Goal: Information Seeking & Learning: Learn about a topic

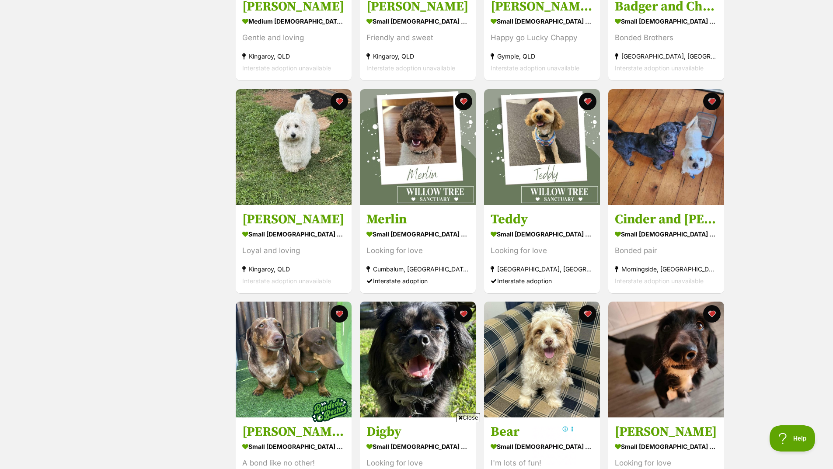
scroll to position [306, 0]
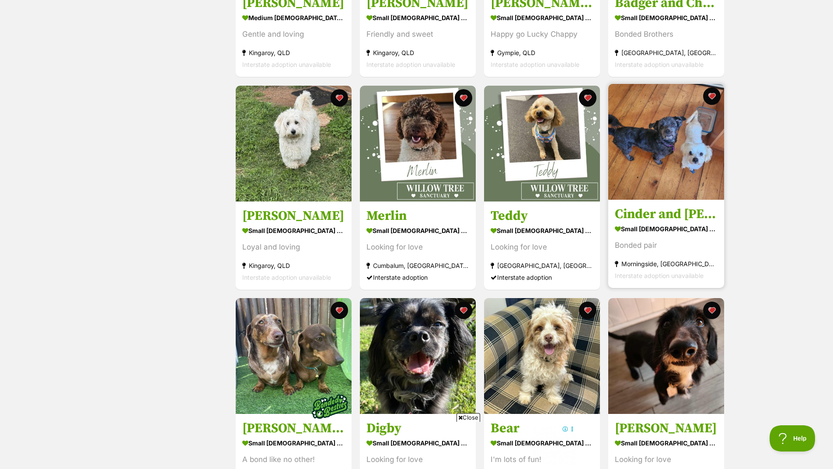
click at [668, 151] on img at bounding box center [666, 142] width 116 height 116
click at [648, 154] on img at bounding box center [666, 142] width 116 height 116
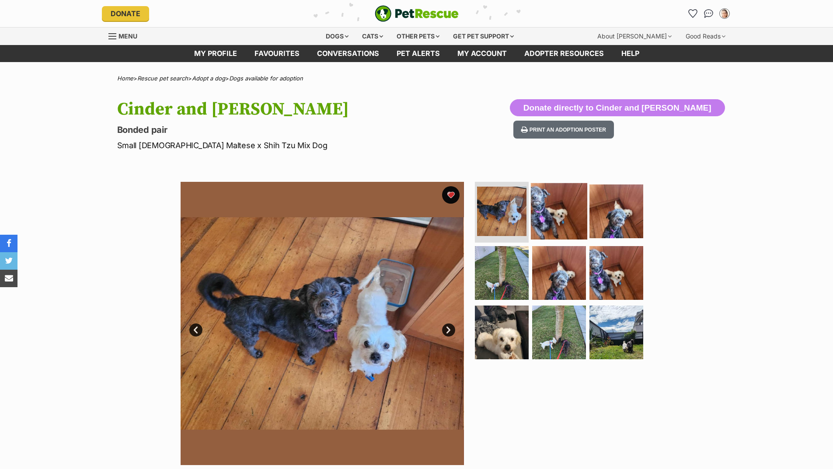
click at [551, 216] on img at bounding box center [559, 211] width 56 height 56
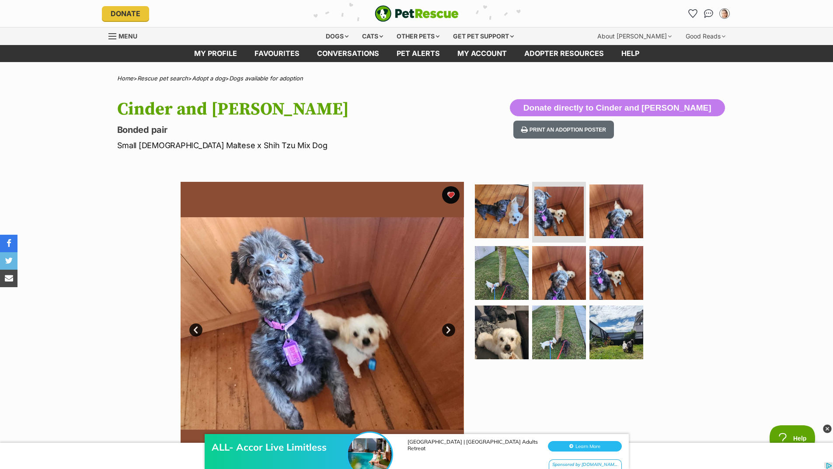
click at [448, 331] on link "Next" at bounding box center [448, 329] width 13 height 13
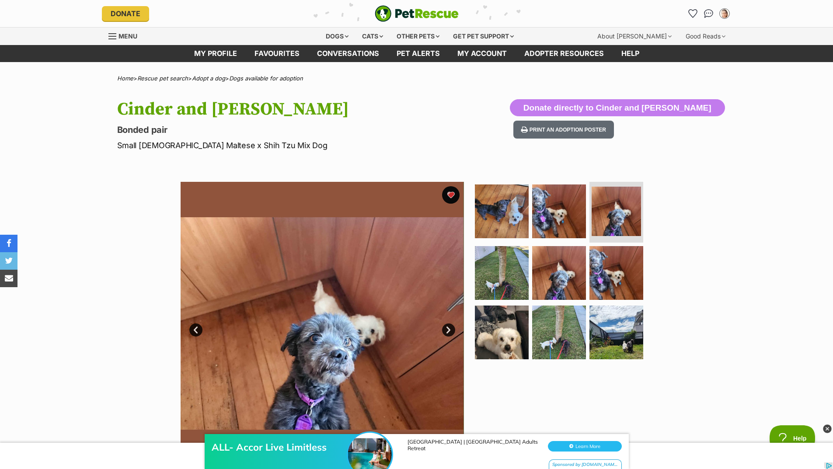
click at [448, 331] on link "Next" at bounding box center [448, 329] width 13 height 13
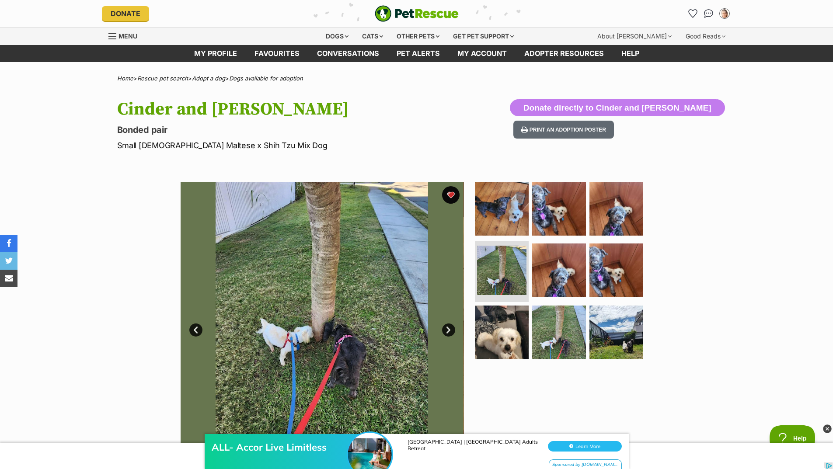
click at [448, 331] on link "Next" at bounding box center [448, 329] width 13 height 13
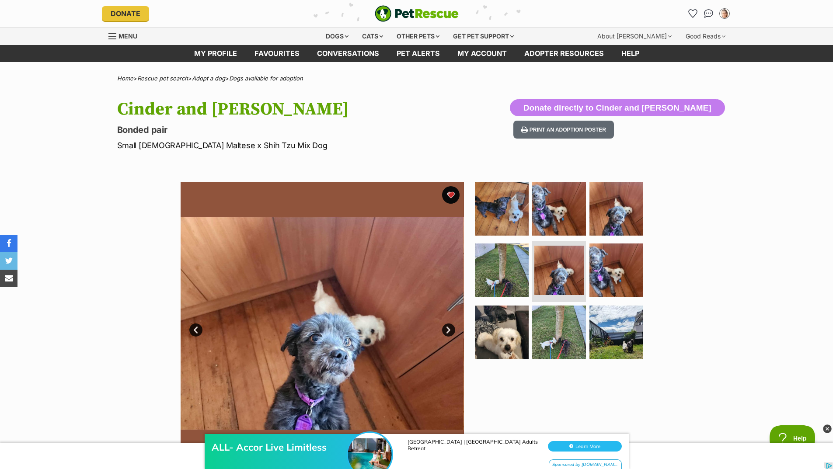
click at [448, 331] on link "Next" at bounding box center [448, 329] width 13 height 13
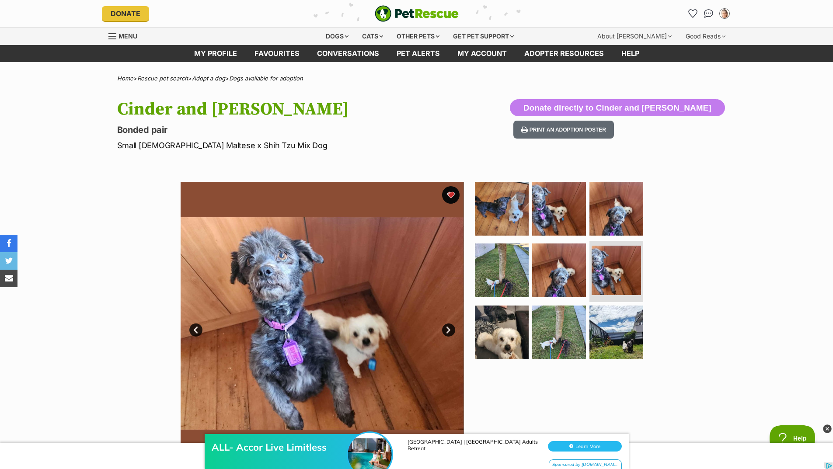
click at [448, 331] on link "Next" at bounding box center [448, 329] width 13 height 13
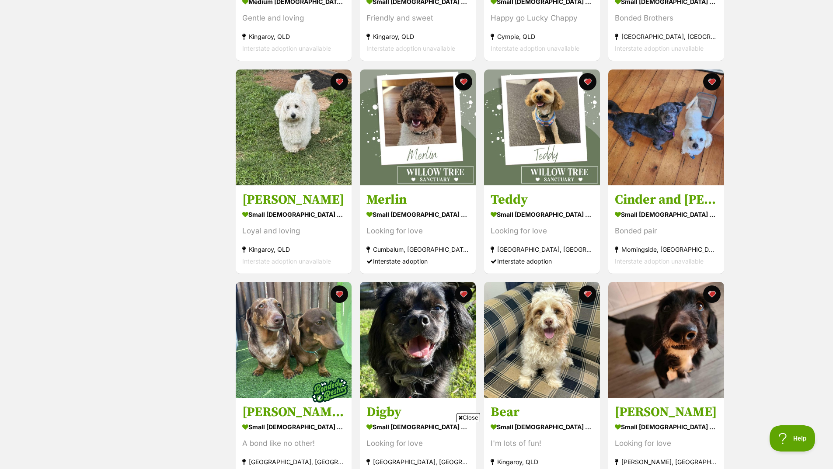
scroll to position [481, 0]
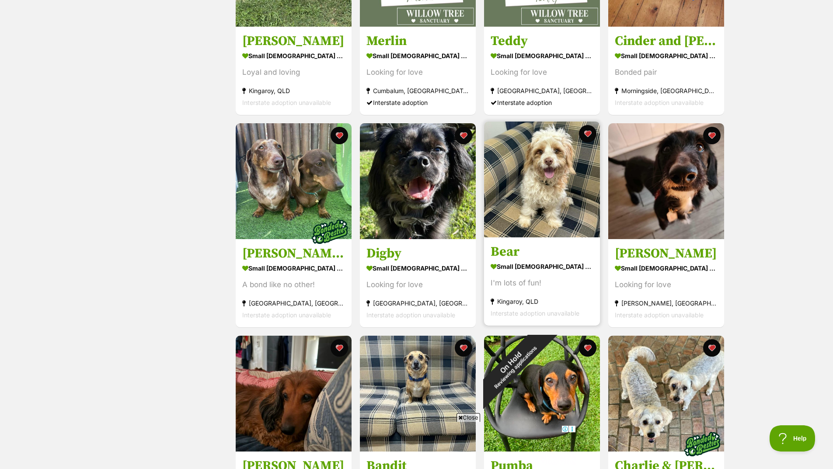
click at [539, 179] on img at bounding box center [542, 179] width 116 height 116
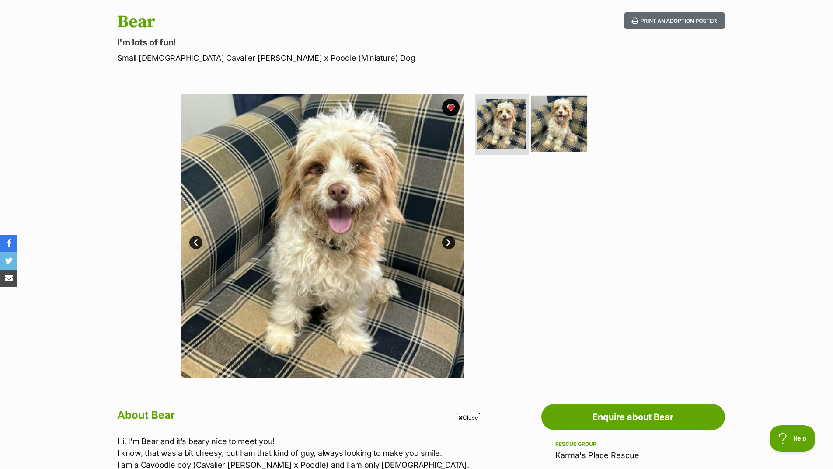
click at [559, 120] on img at bounding box center [559, 123] width 56 height 56
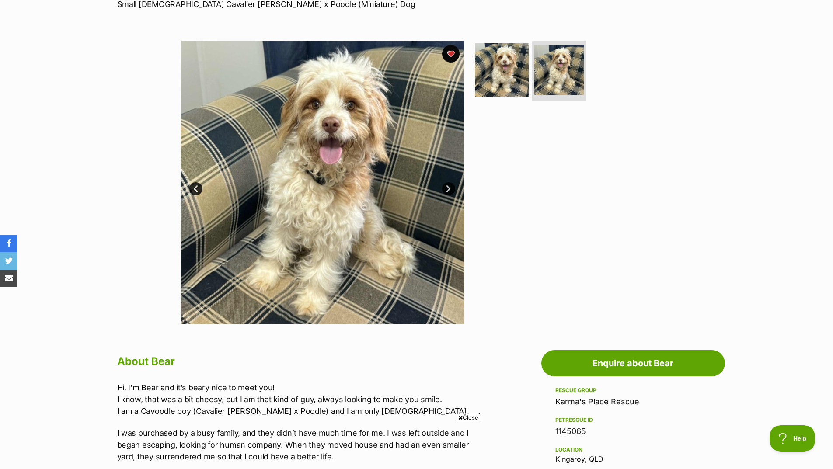
scroll to position [131, 0]
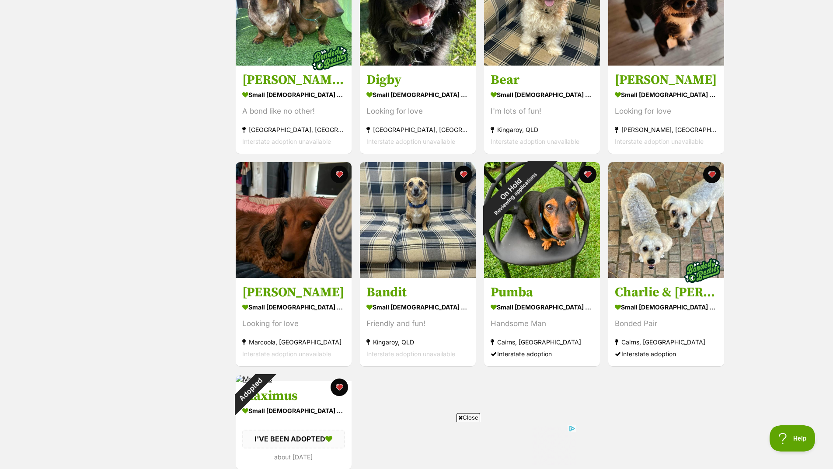
scroll to position [656, 0]
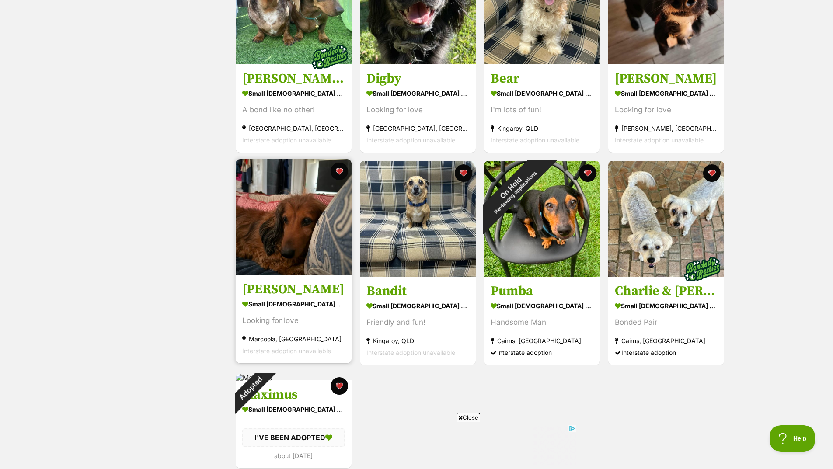
click at [292, 233] on img at bounding box center [294, 217] width 116 height 116
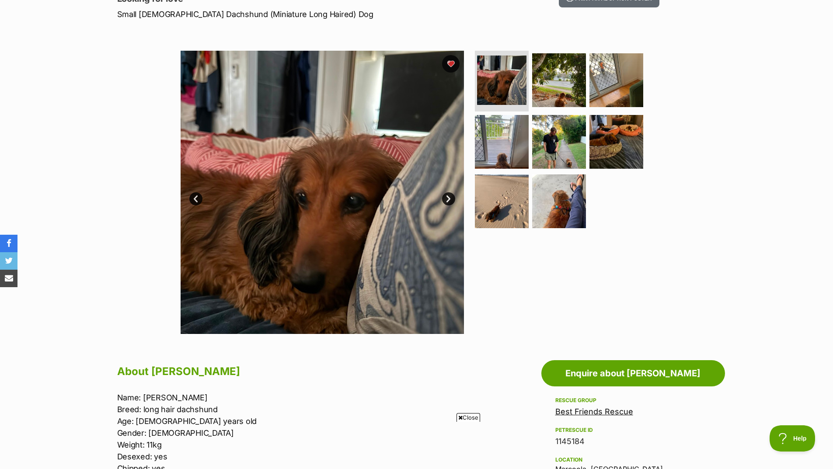
click at [448, 201] on link "Next" at bounding box center [448, 198] width 13 height 13
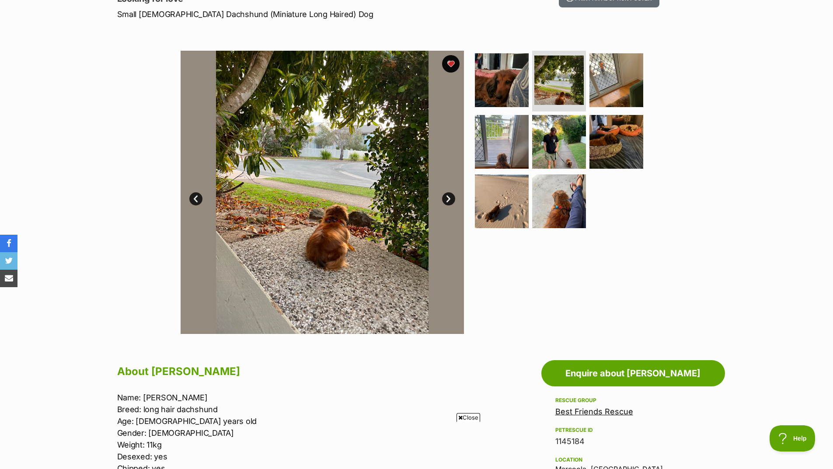
click at [448, 201] on link "Next" at bounding box center [448, 198] width 13 height 13
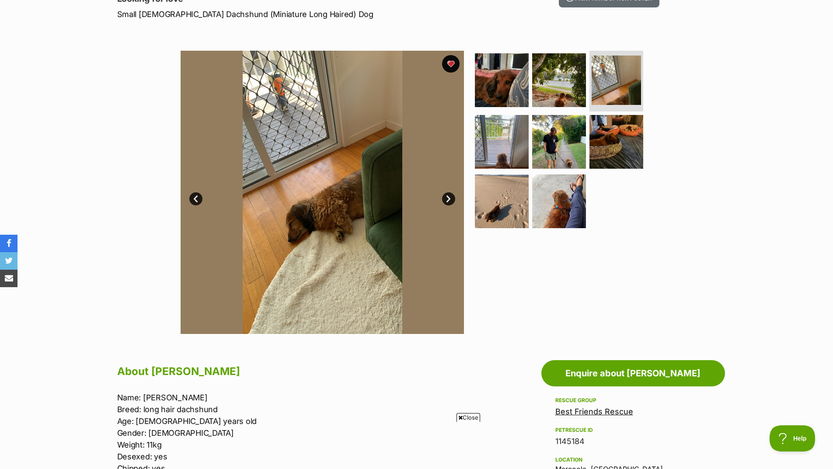
click at [448, 201] on link "Next" at bounding box center [448, 198] width 13 height 13
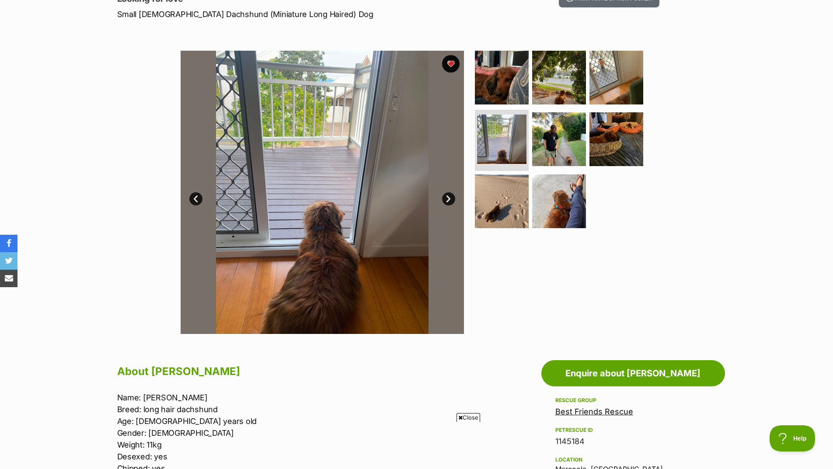
click at [448, 201] on link "Next" at bounding box center [448, 198] width 13 height 13
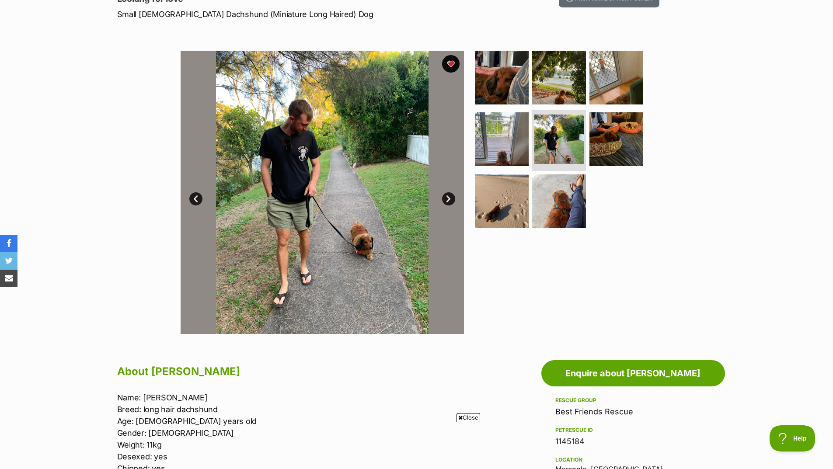
click at [448, 201] on link "Next" at bounding box center [448, 198] width 13 height 13
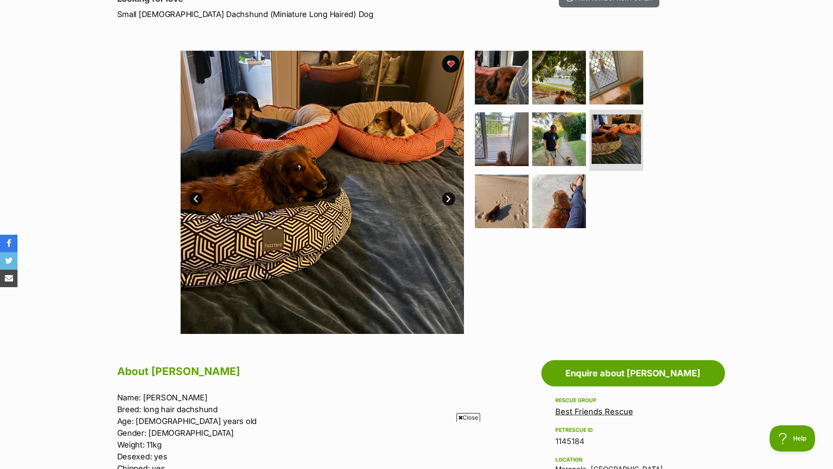
click at [450, 198] on link "Next" at bounding box center [448, 198] width 13 height 13
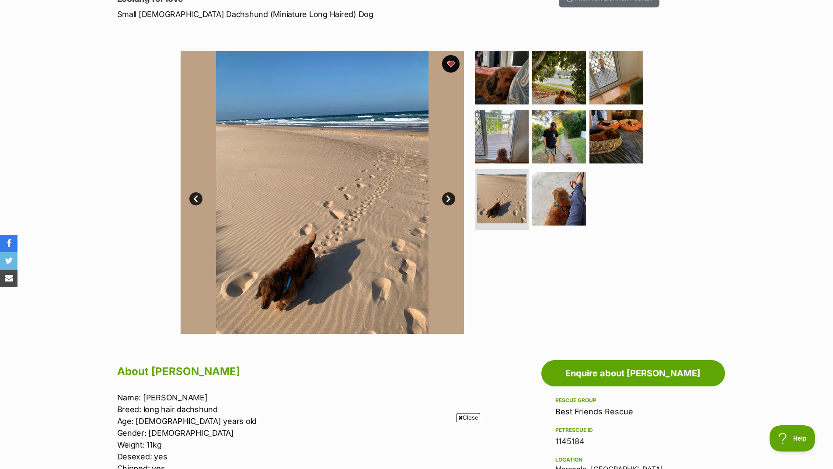
click at [450, 198] on link "Next" at bounding box center [448, 198] width 13 height 13
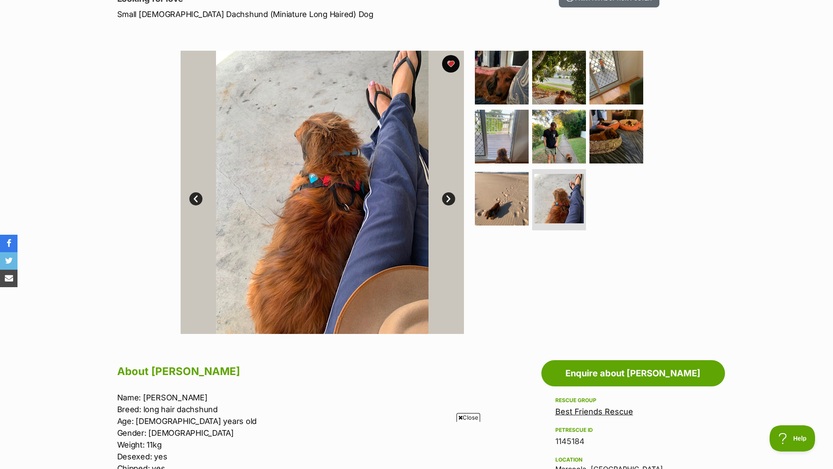
drag, startPoint x: 457, startPoint y: 180, endPoint x: 465, endPoint y: 173, distance: 10.5
click at [461, 174] on div "Available 8 of 8 images 8 of 8 images 8 of 8 images 8 of 8 images 8 of 8 images…" at bounding box center [321, 192] width 283 height 283
click at [447, 203] on link "Next" at bounding box center [448, 198] width 13 height 13
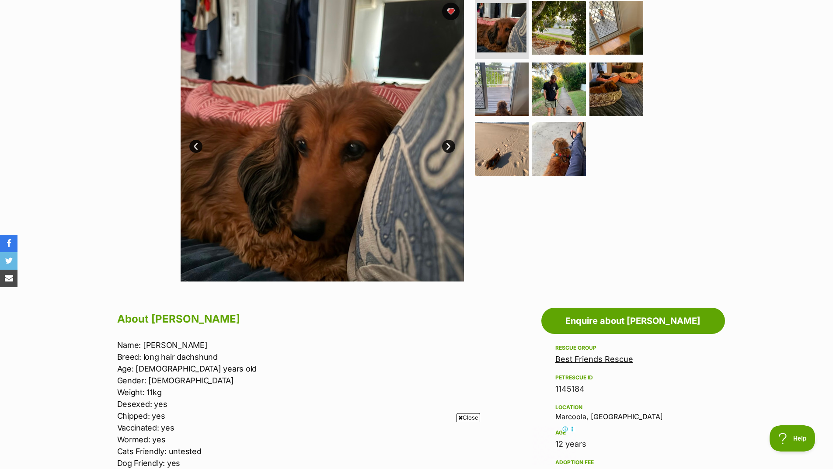
scroll to position [131, 0]
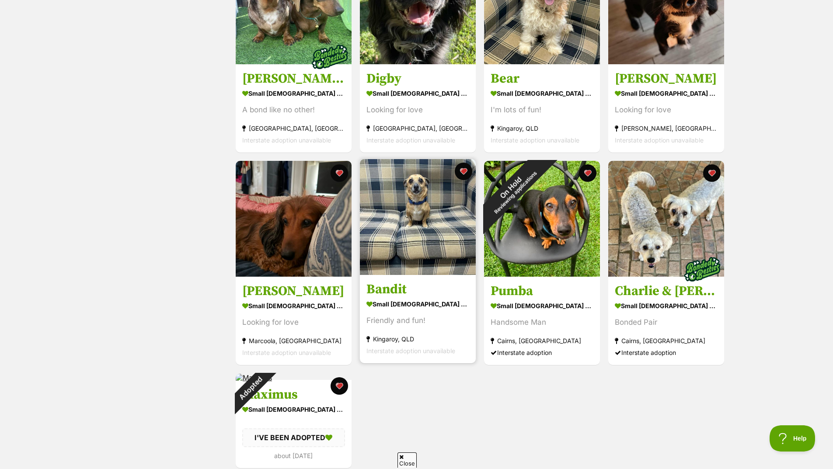
click at [390, 206] on img at bounding box center [418, 217] width 116 height 116
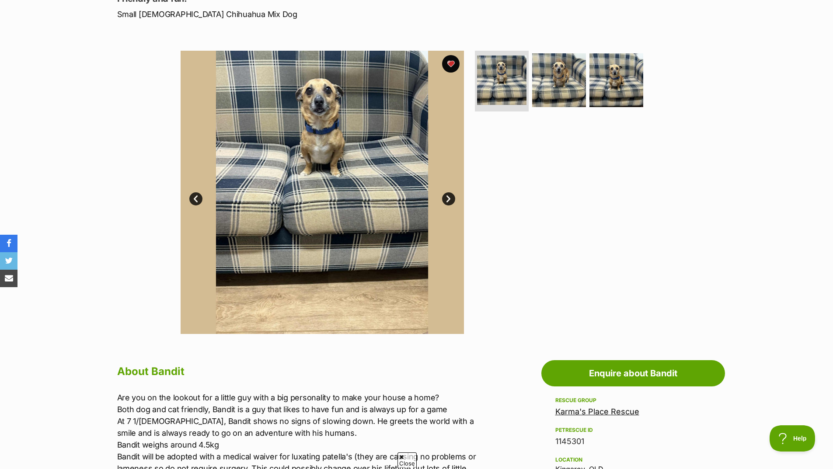
click at [449, 201] on link "Next" at bounding box center [448, 198] width 13 height 13
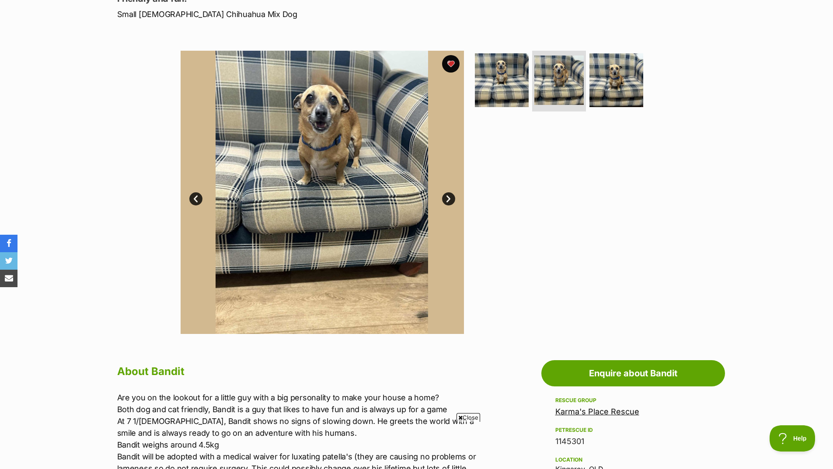
click at [450, 201] on link "Next" at bounding box center [448, 198] width 13 height 13
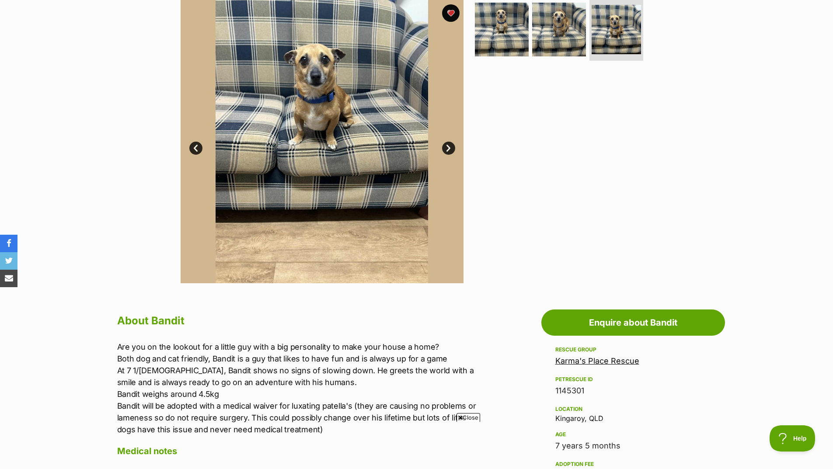
scroll to position [175, 0]
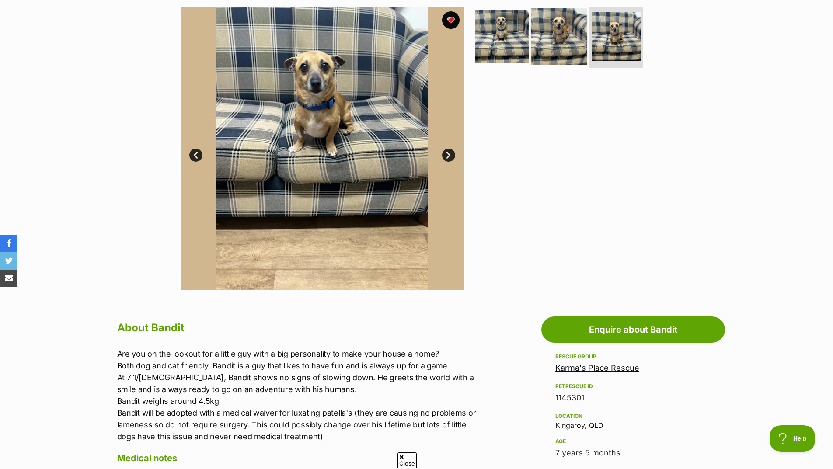
click at [565, 41] on img at bounding box center [559, 36] width 56 height 56
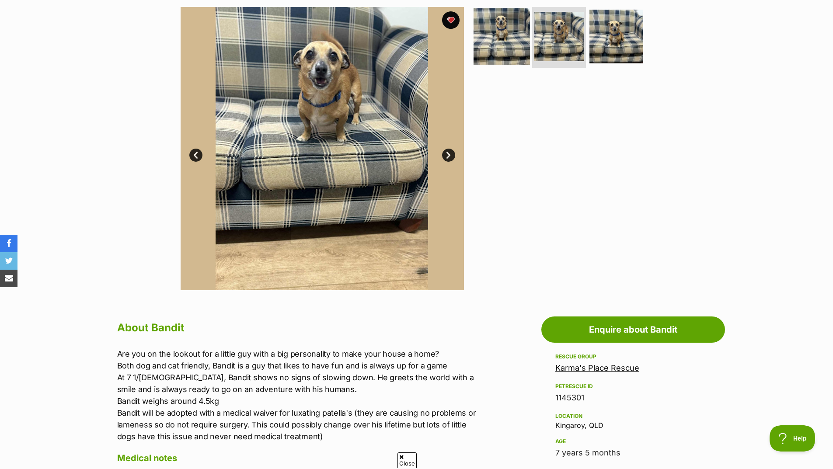
scroll to position [0, 0]
click at [513, 46] on img at bounding box center [501, 36] width 56 height 56
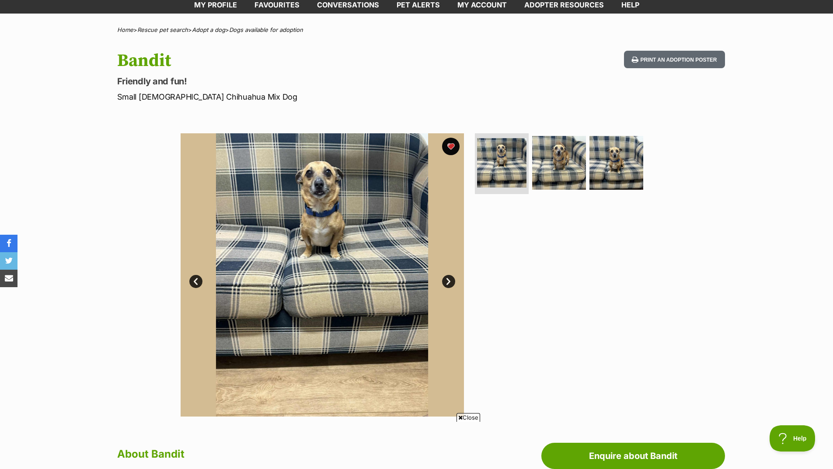
scroll to position [44, 0]
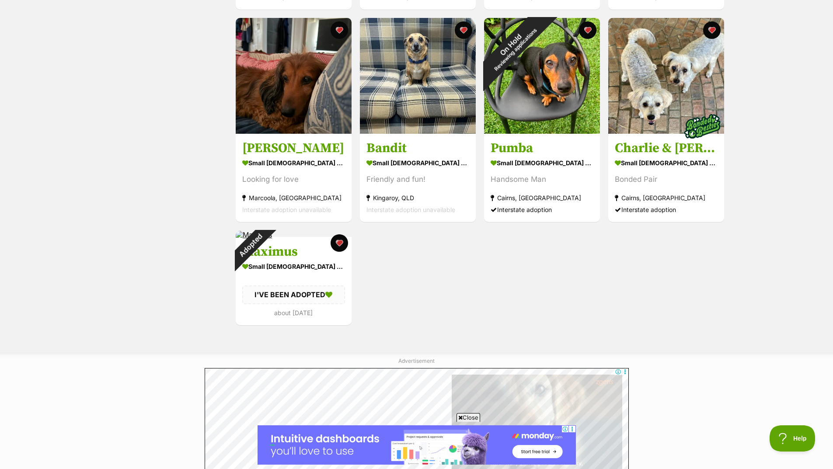
scroll to position [743, 0]
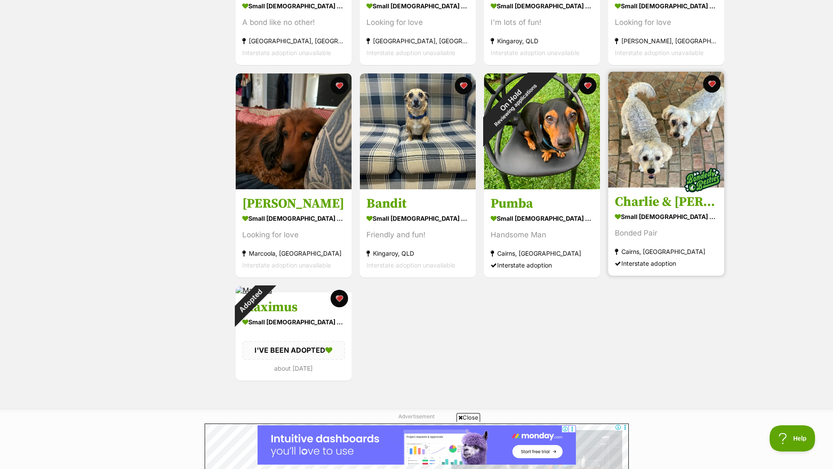
click at [679, 141] on img at bounding box center [666, 130] width 116 height 116
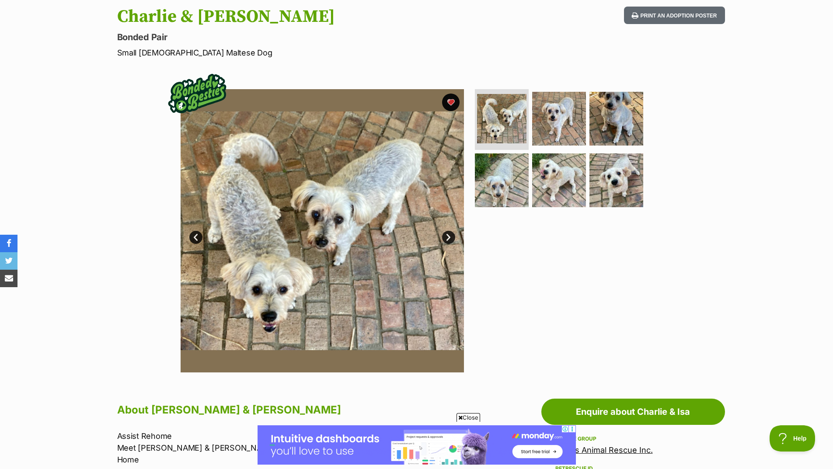
scroll to position [87, 0]
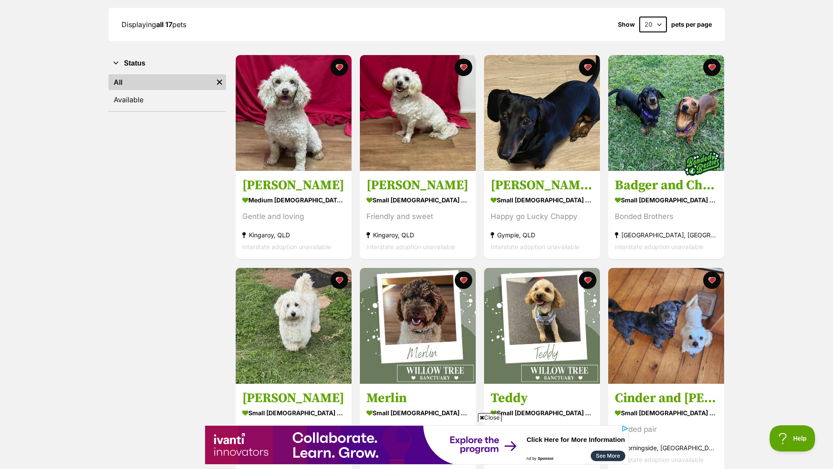
scroll to position [87, 0]
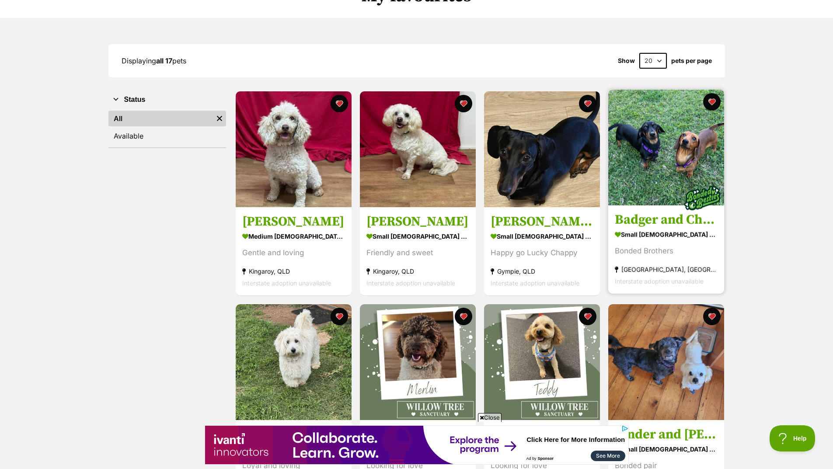
click at [668, 150] on img at bounding box center [666, 148] width 116 height 116
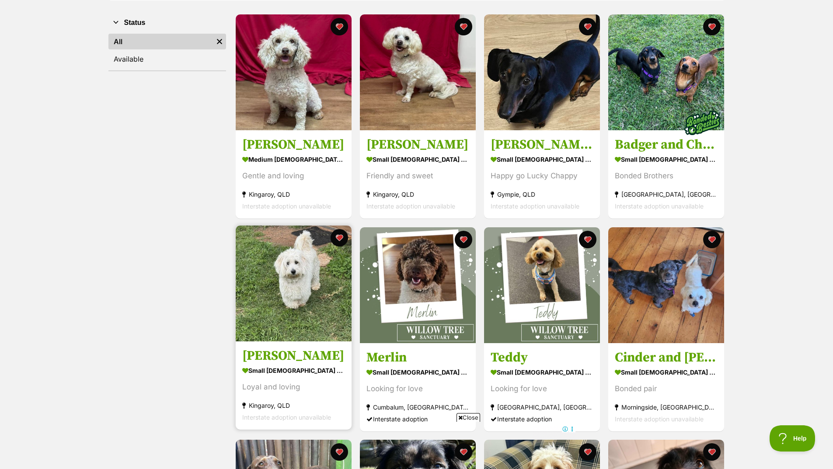
click at [311, 293] on img at bounding box center [294, 284] width 116 height 116
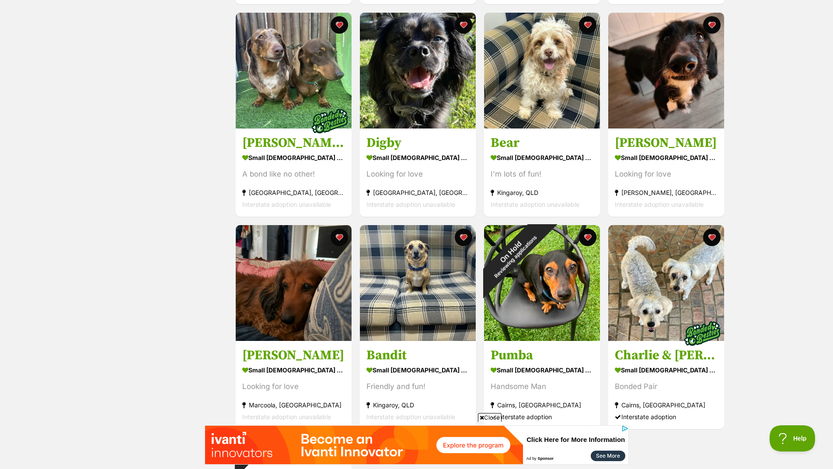
scroll to position [609, 0]
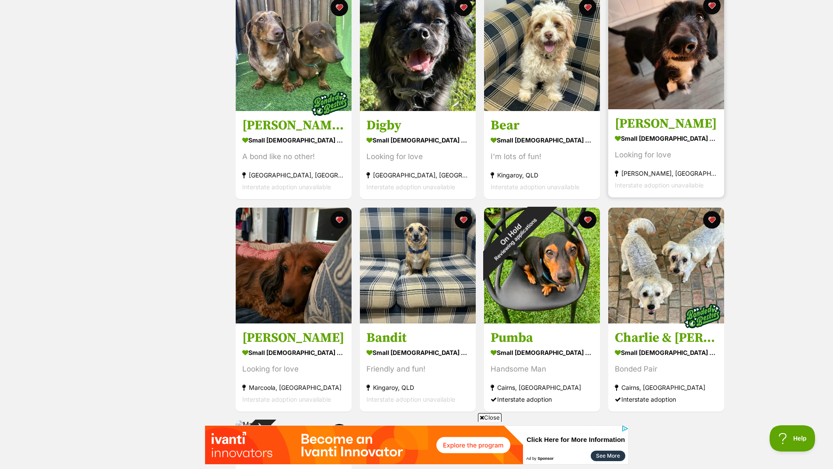
click at [661, 90] on img at bounding box center [666, 51] width 116 height 116
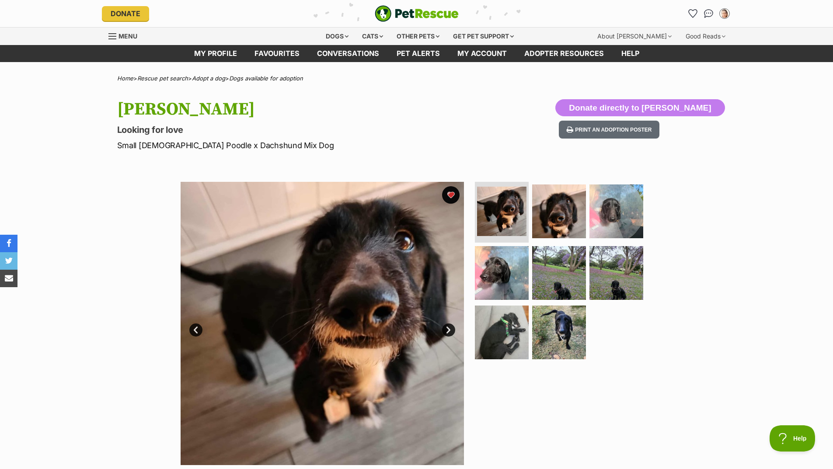
click at [445, 331] on link "Next" at bounding box center [448, 329] width 13 height 13
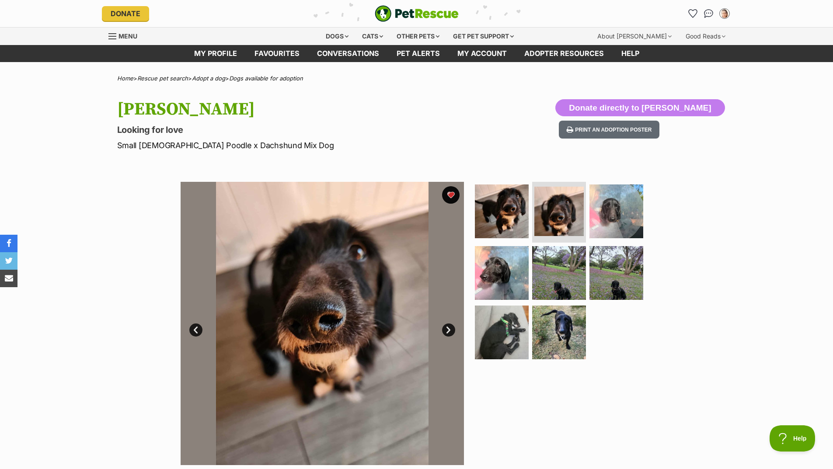
click at [445, 331] on link "Next" at bounding box center [448, 329] width 13 height 13
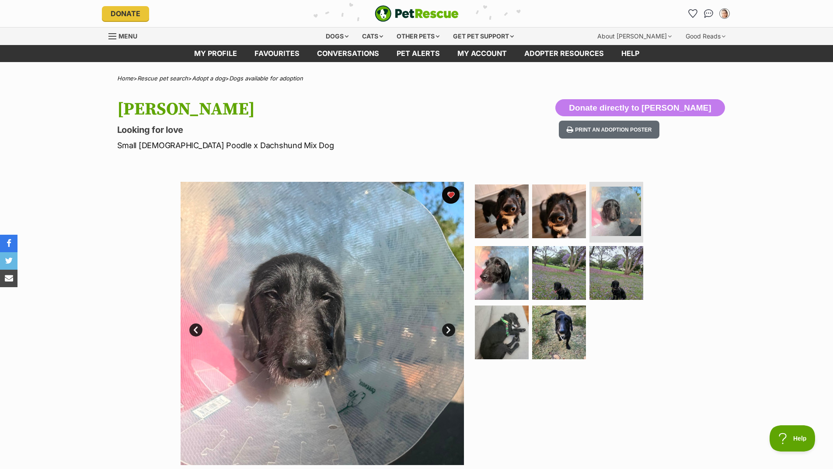
click at [445, 331] on link "Next" at bounding box center [448, 329] width 13 height 13
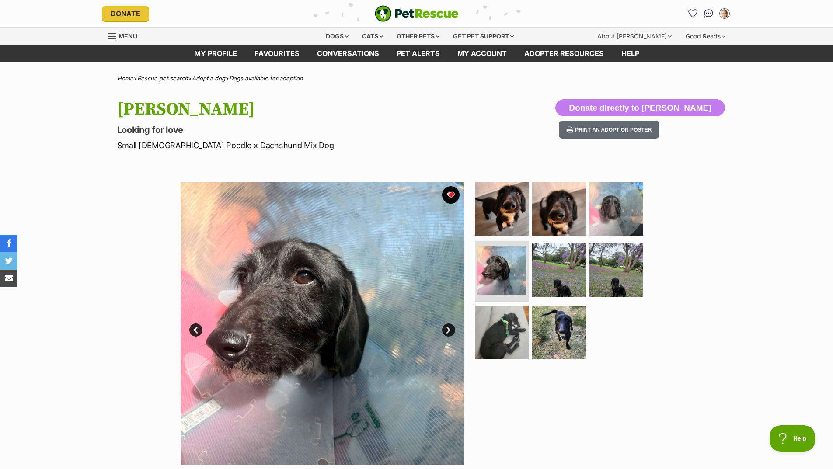
click at [445, 331] on link "Next" at bounding box center [448, 329] width 13 height 13
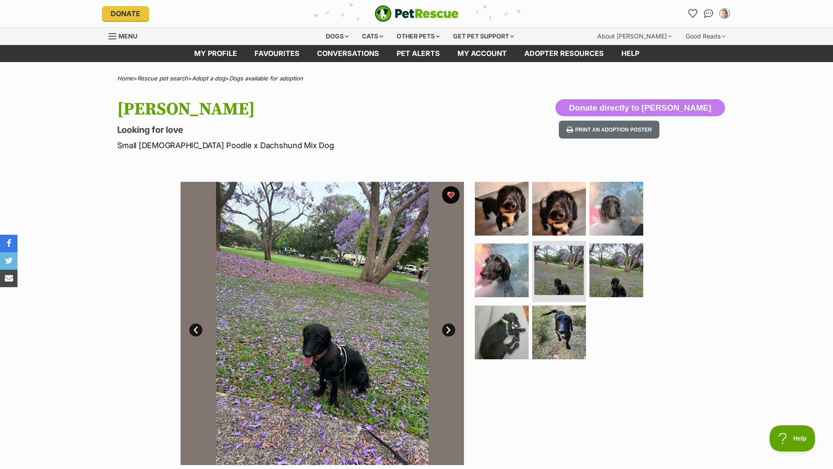
click at [445, 331] on link "Next" at bounding box center [448, 329] width 13 height 13
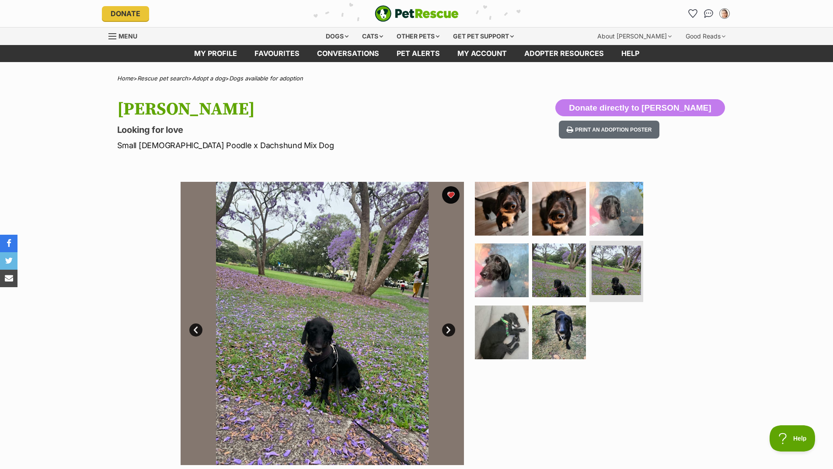
click at [445, 331] on link "Next" at bounding box center [448, 329] width 13 height 13
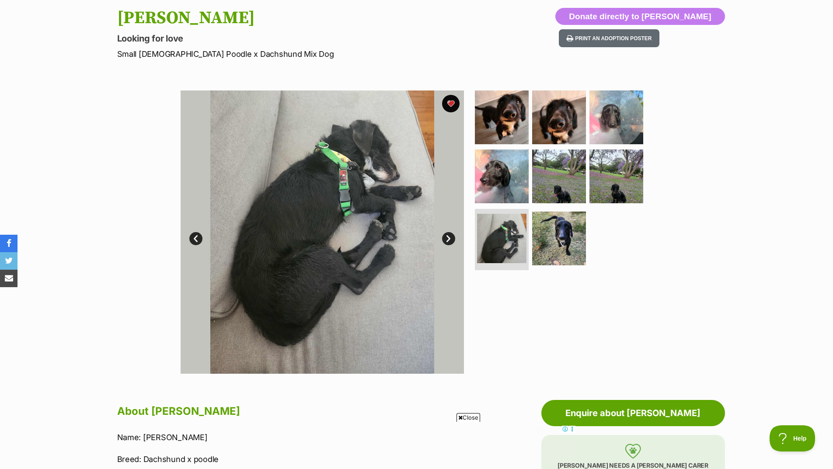
scroll to position [87, 0]
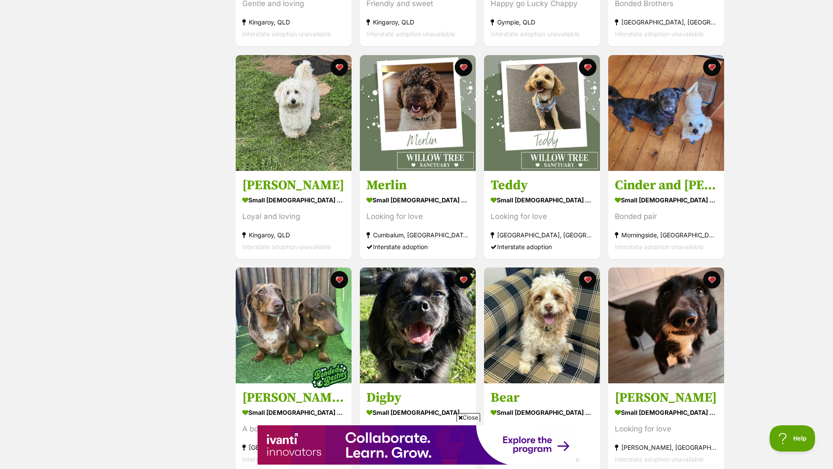
scroll to position [347, 0]
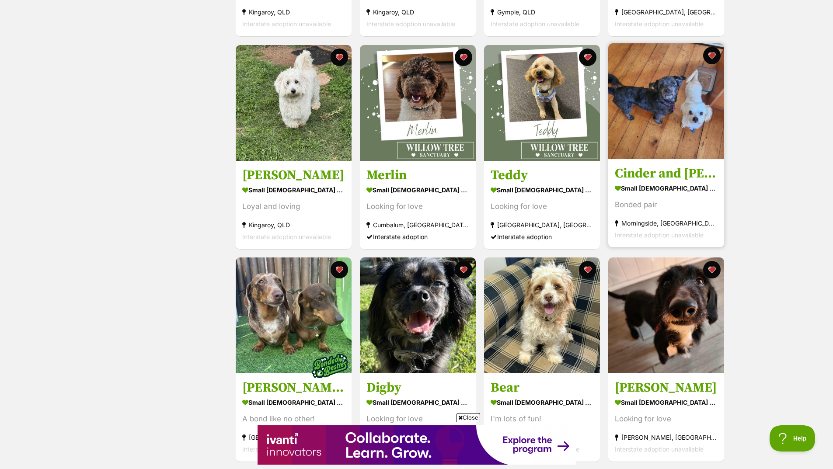
click at [643, 104] on img at bounding box center [666, 101] width 116 height 116
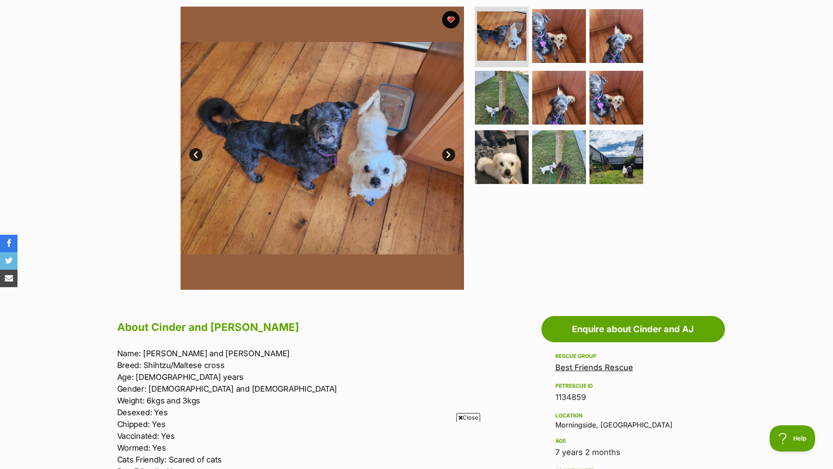
scroll to position [175, 0]
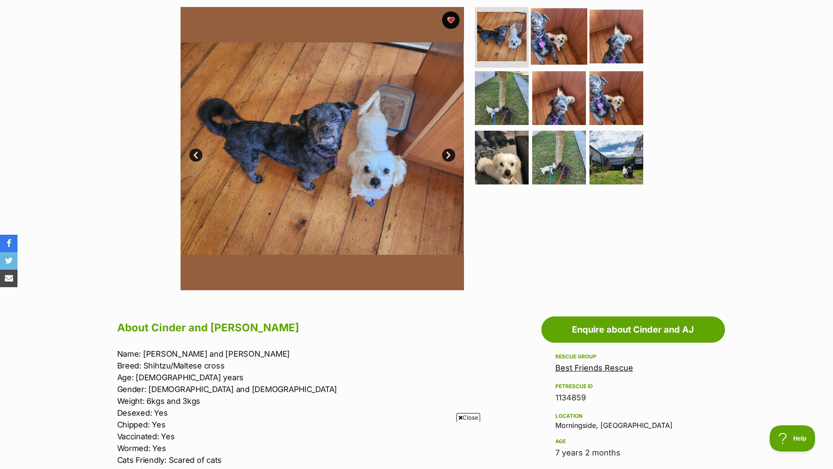
click at [563, 51] on img at bounding box center [559, 36] width 56 height 56
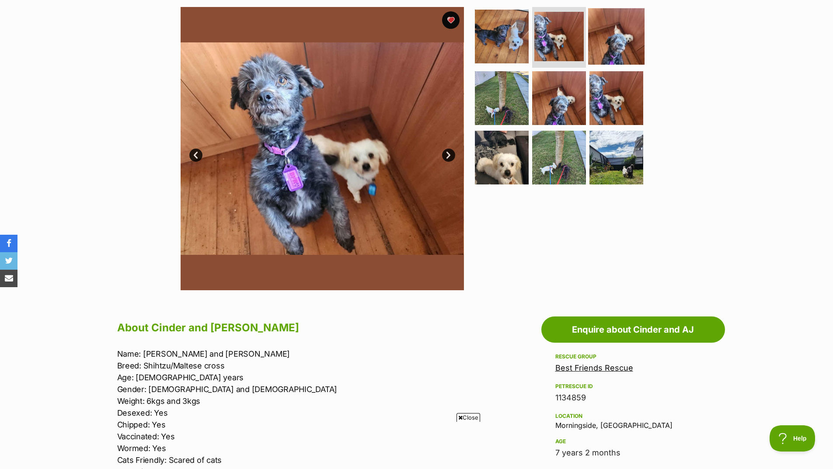
click at [608, 51] on img at bounding box center [616, 36] width 56 height 56
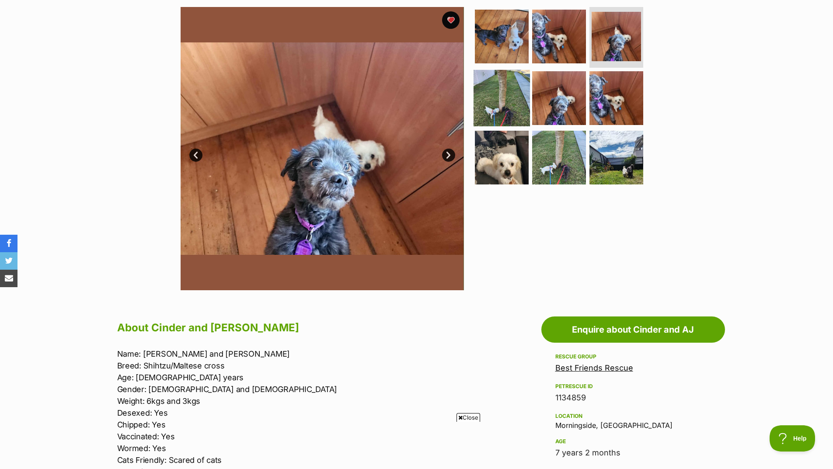
click at [514, 110] on img at bounding box center [501, 98] width 56 height 56
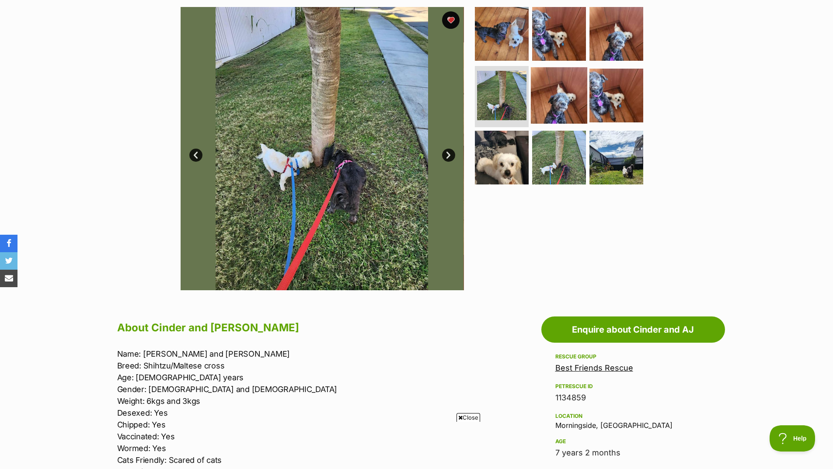
click at [561, 112] on img at bounding box center [559, 95] width 56 height 56
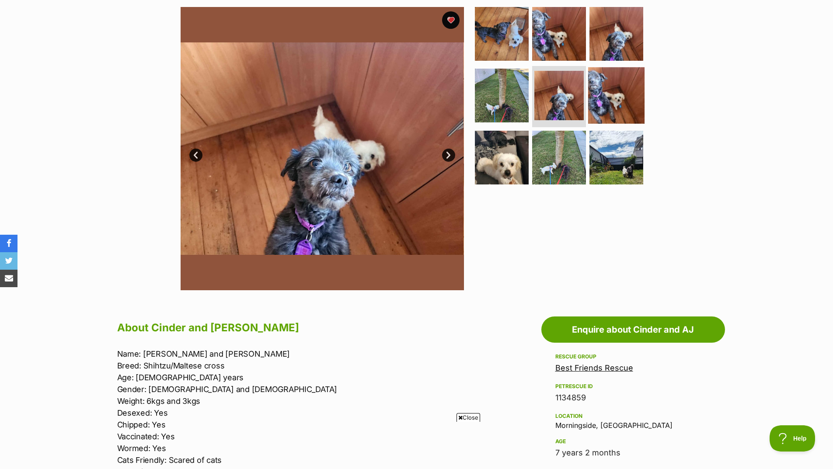
click at [617, 108] on img at bounding box center [616, 95] width 56 height 56
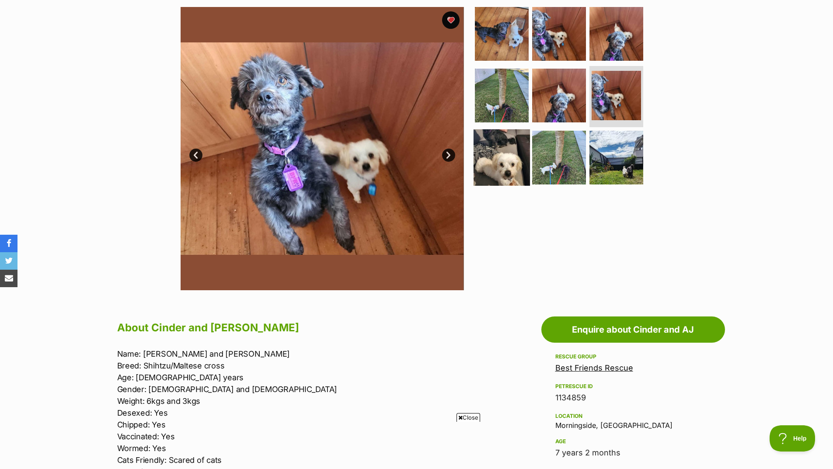
click at [519, 167] on img at bounding box center [501, 157] width 56 height 56
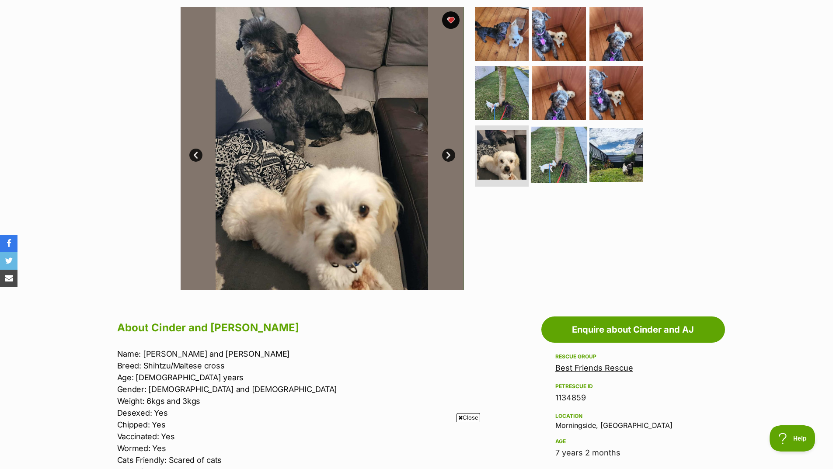
click at [561, 171] on img at bounding box center [559, 155] width 56 height 56
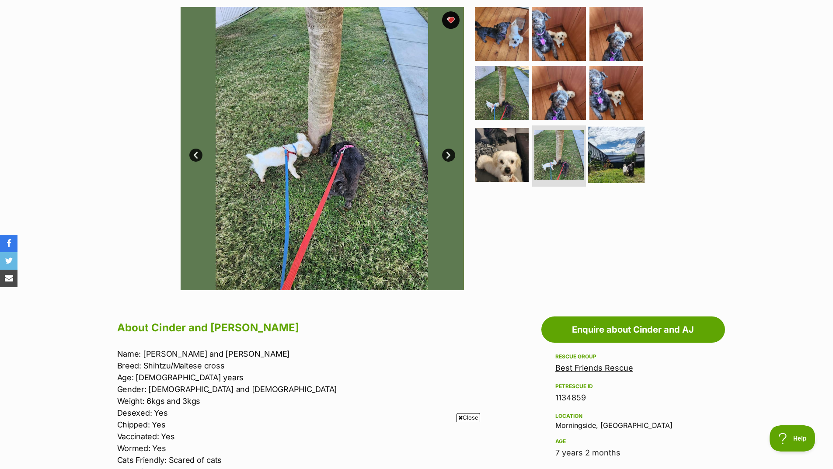
click at [630, 166] on img at bounding box center [616, 155] width 56 height 56
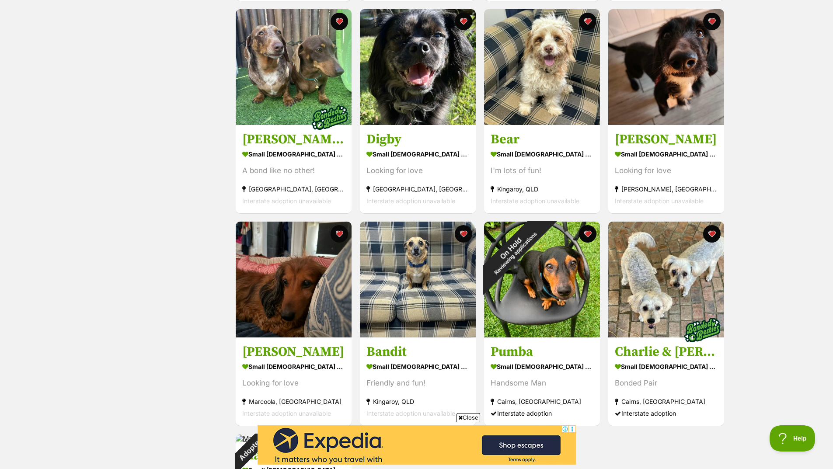
scroll to position [565, 0]
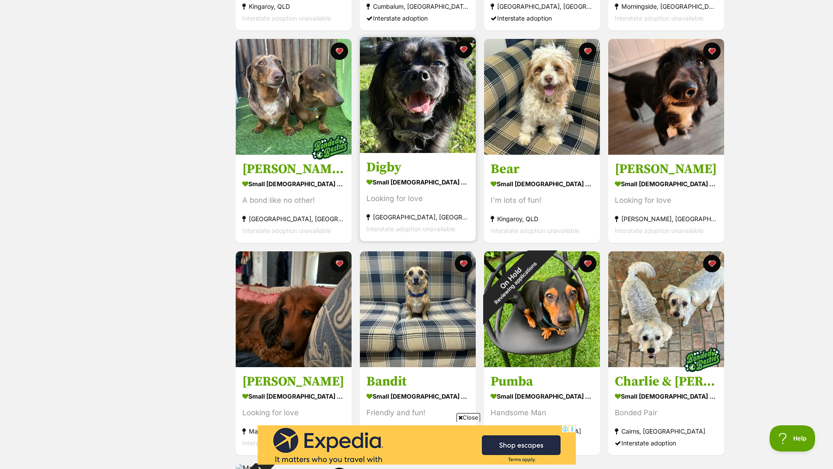
click at [423, 108] on img at bounding box center [418, 95] width 116 height 116
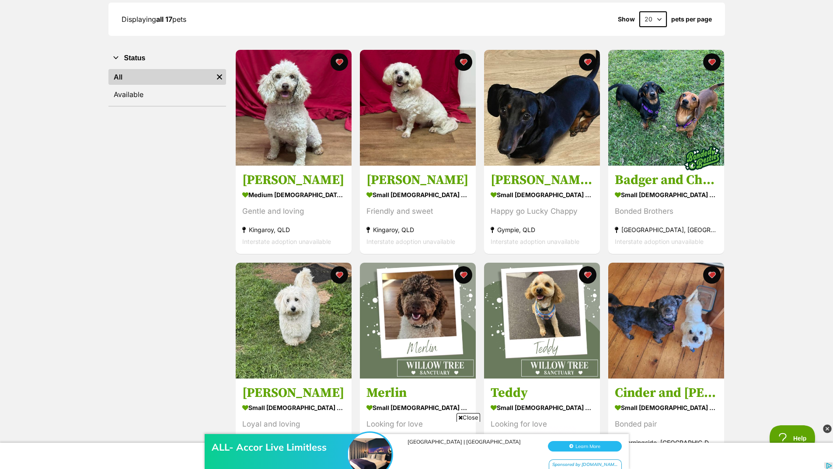
scroll to position [128, 0]
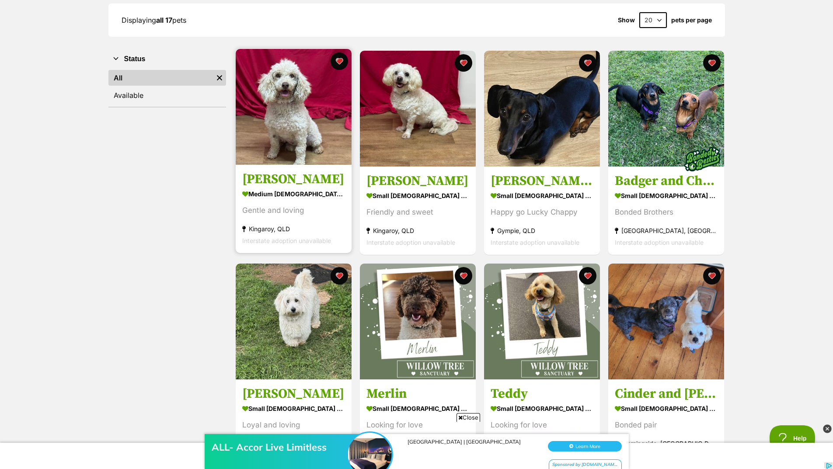
click at [306, 136] on img at bounding box center [294, 107] width 116 height 116
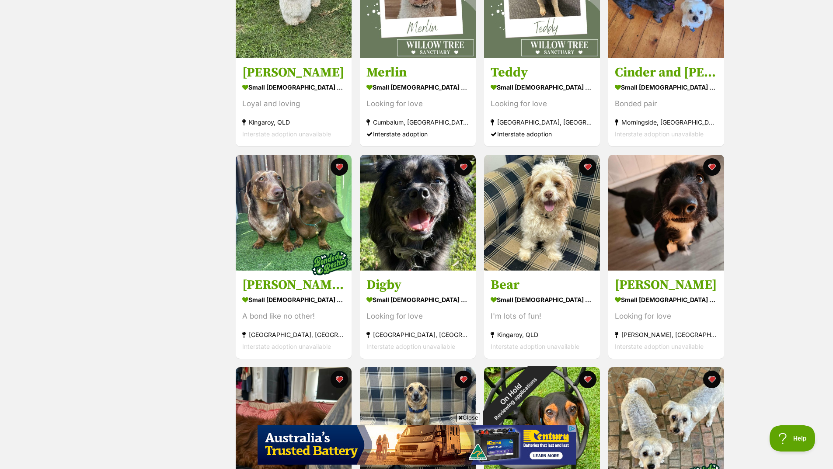
scroll to position [478, 0]
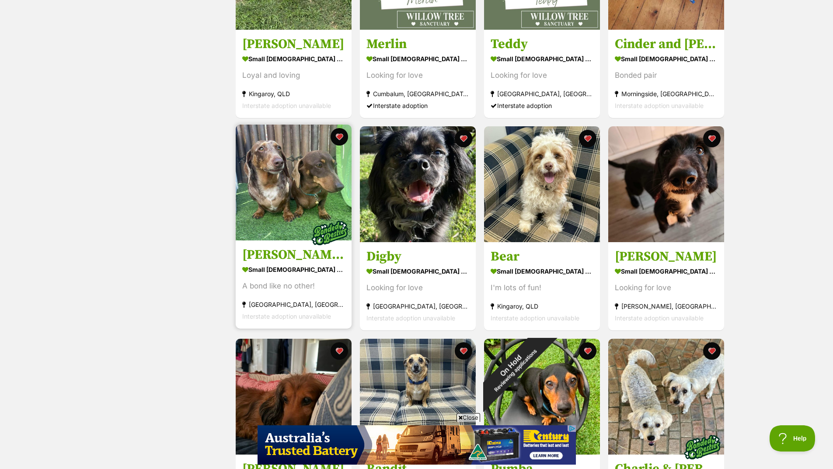
click at [295, 196] on img at bounding box center [294, 183] width 116 height 116
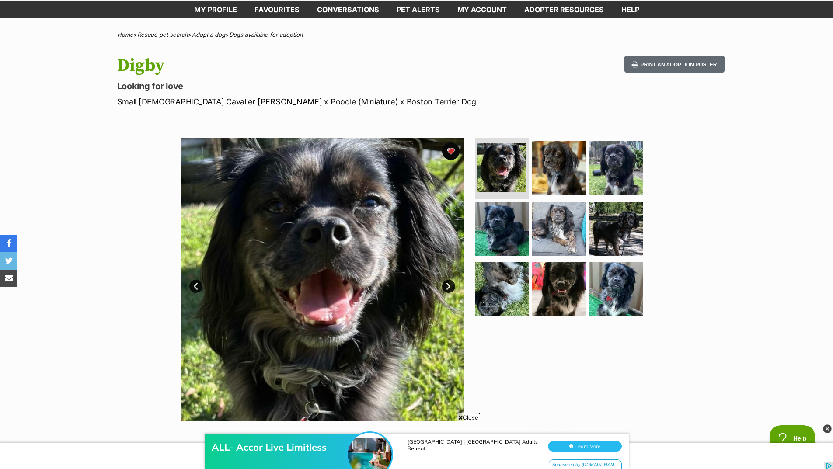
scroll to position [87, 0]
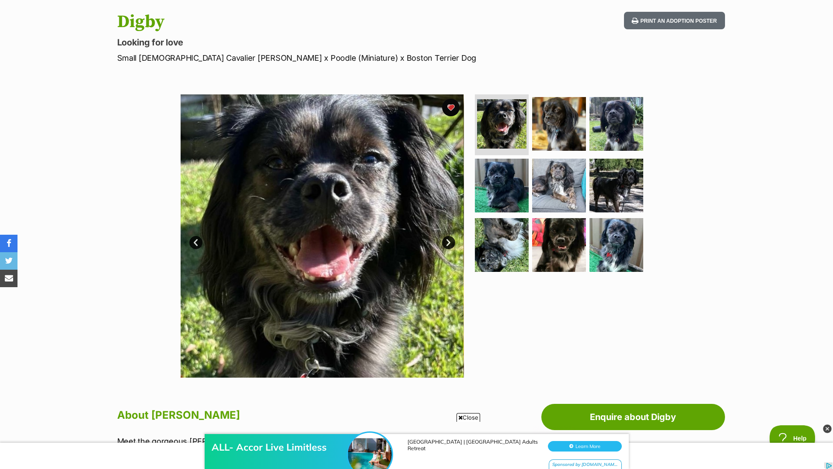
click at [444, 243] on link "Next" at bounding box center [448, 242] width 13 height 13
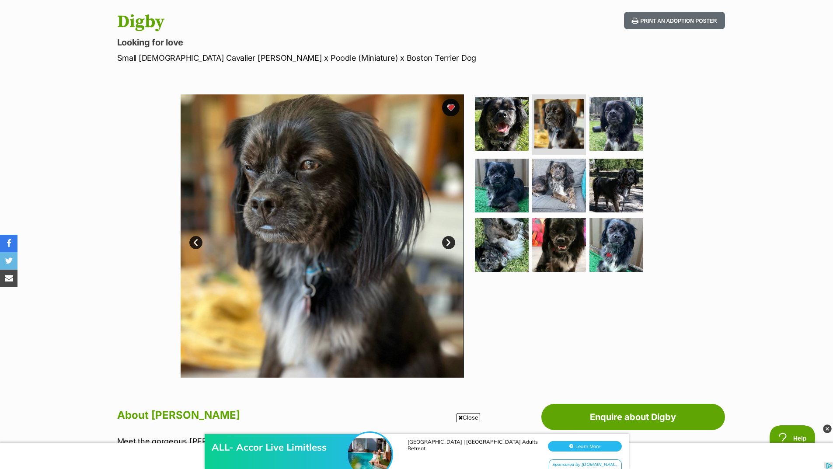
click at [450, 242] on link "Next" at bounding box center [448, 242] width 13 height 13
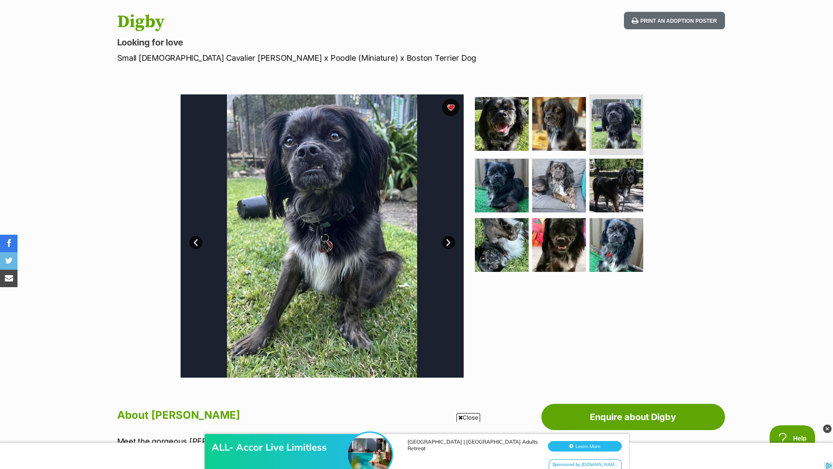
click at [450, 242] on link "Next" at bounding box center [448, 242] width 13 height 13
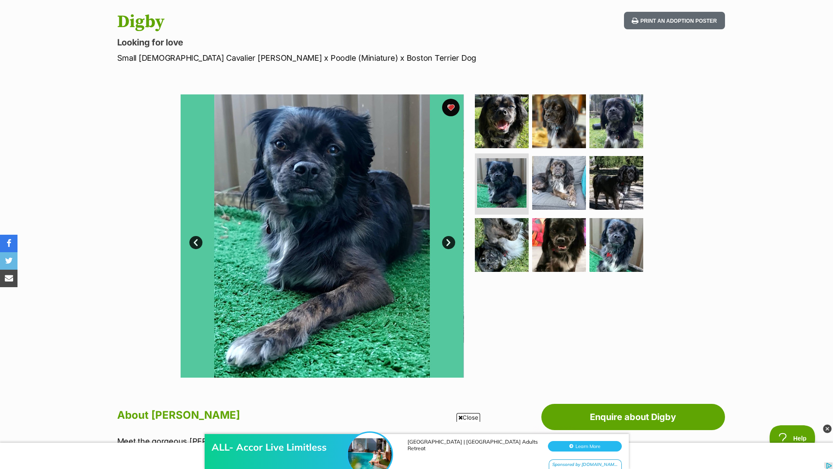
click at [450, 242] on link "Next" at bounding box center [448, 242] width 13 height 13
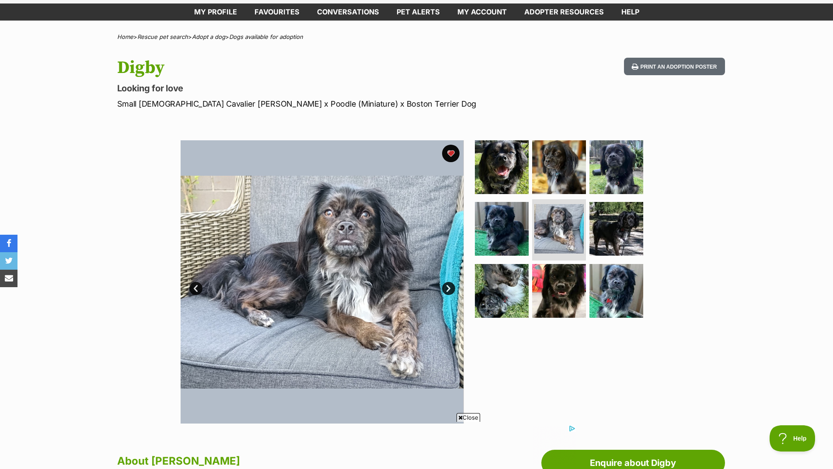
scroll to position [0, 0]
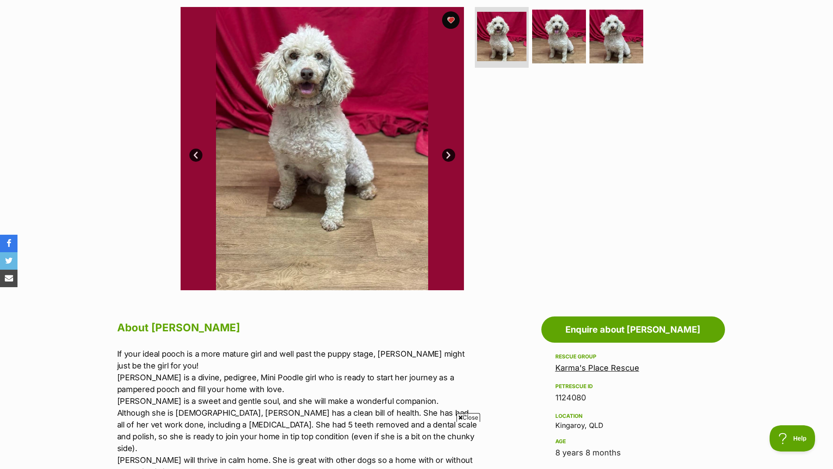
click at [448, 154] on link "Next" at bounding box center [448, 155] width 13 height 13
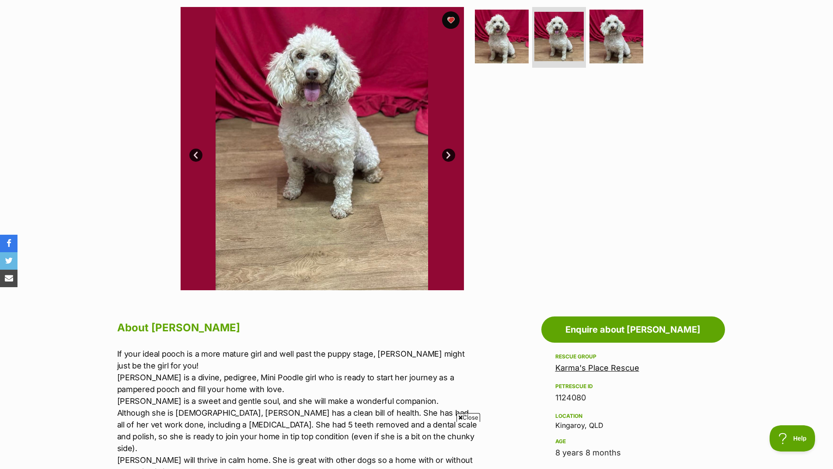
click at [448, 153] on link "Next" at bounding box center [448, 155] width 13 height 13
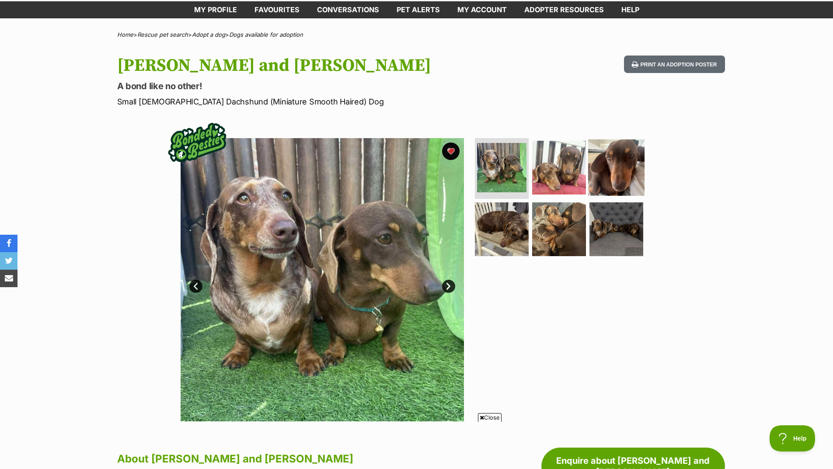
click at [626, 173] on img at bounding box center [616, 167] width 56 height 56
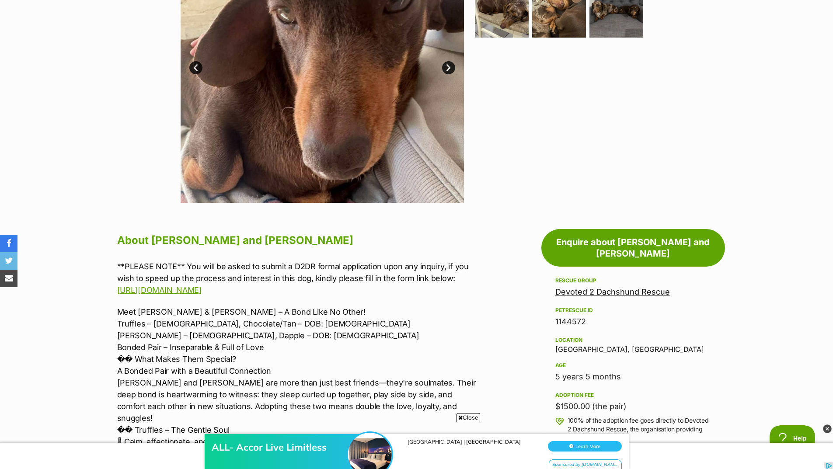
scroll to position [175, 0]
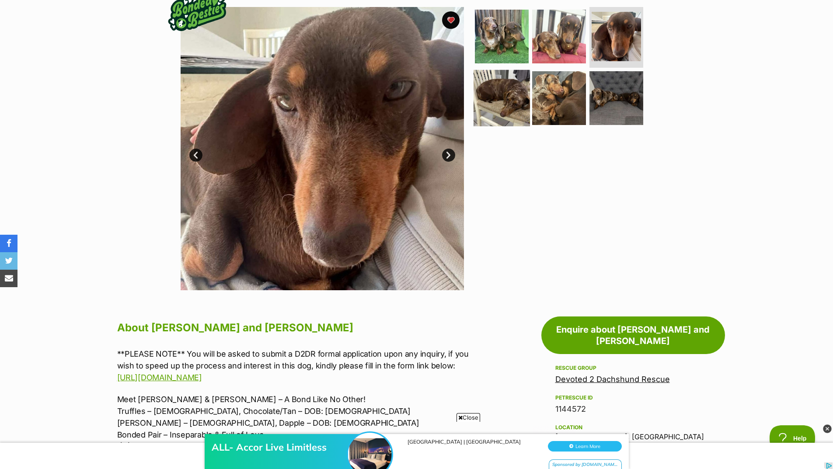
click at [514, 89] on img at bounding box center [501, 98] width 56 height 56
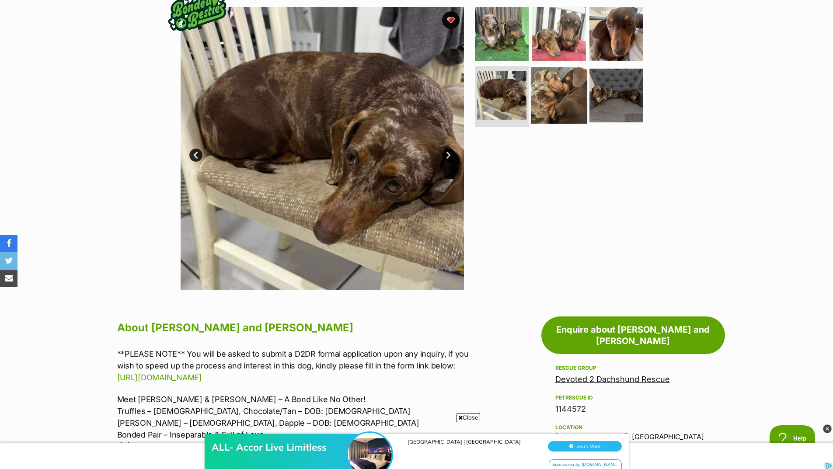
click at [555, 97] on img at bounding box center [559, 95] width 56 height 56
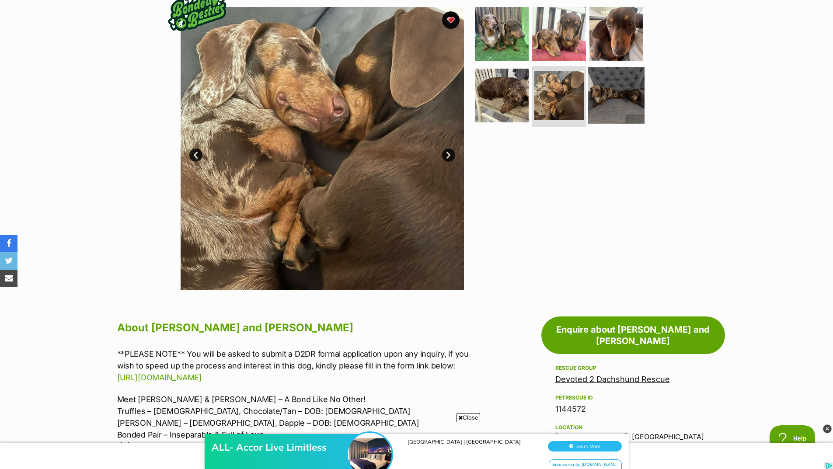
click at [618, 97] on img at bounding box center [616, 95] width 56 height 56
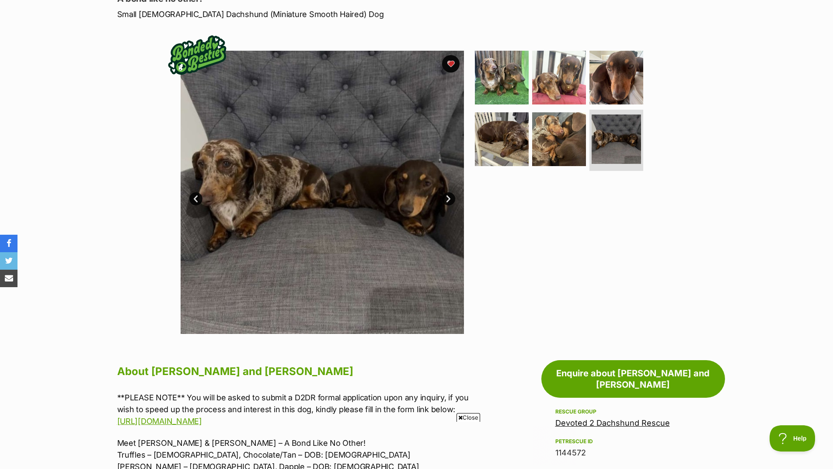
scroll to position [0, 0]
click at [496, 73] on img at bounding box center [501, 77] width 56 height 56
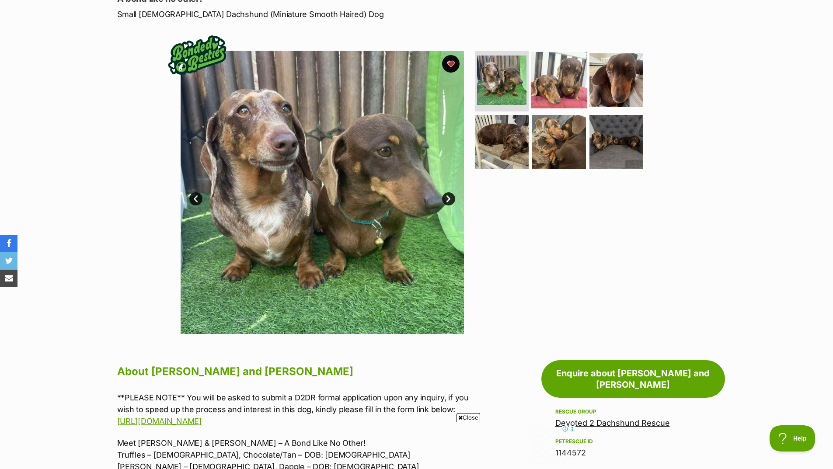
click at [553, 92] on img at bounding box center [559, 80] width 56 height 56
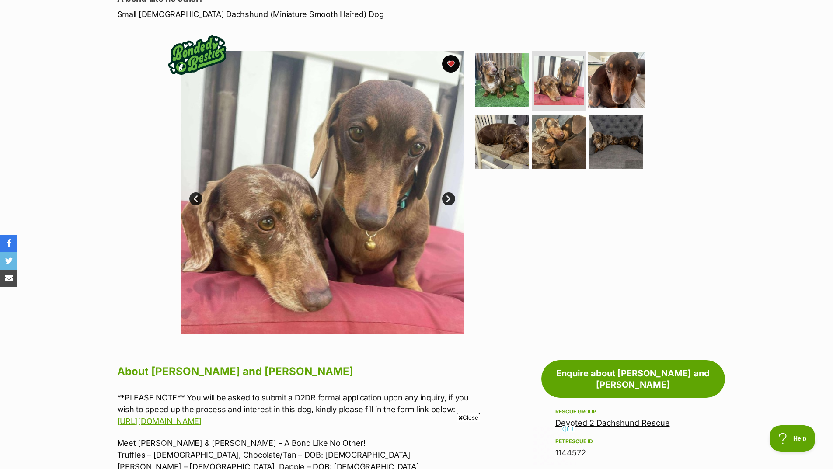
click at [609, 94] on img at bounding box center [616, 80] width 56 height 56
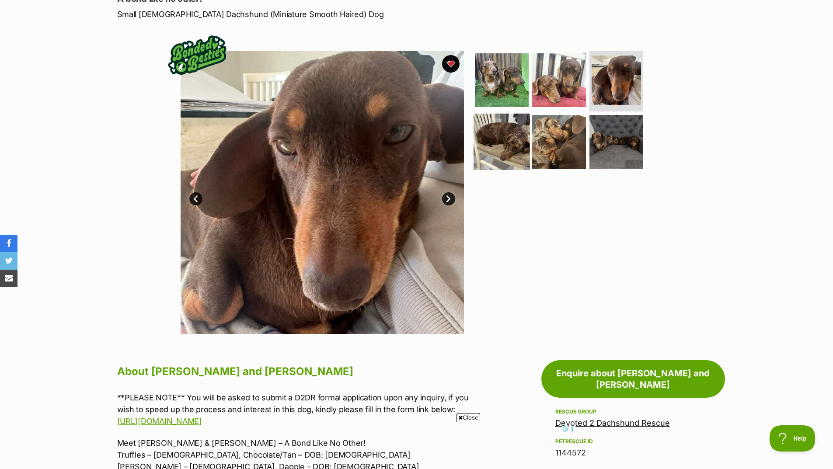
click at [499, 143] on img at bounding box center [501, 142] width 56 height 56
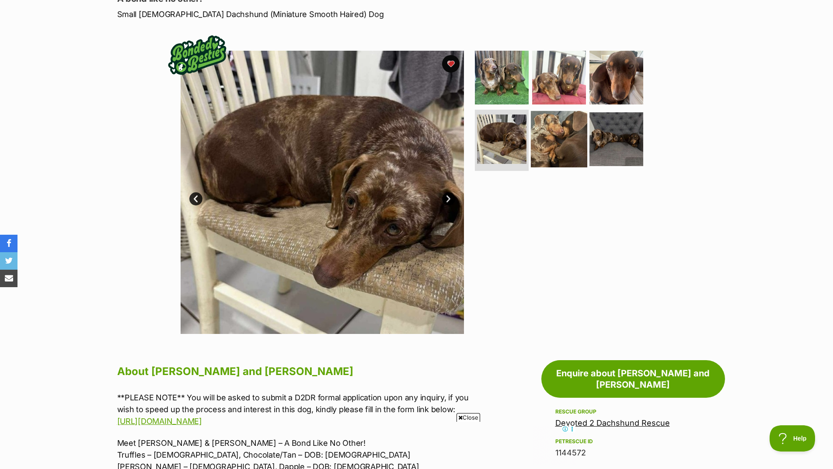
click at [552, 148] on img at bounding box center [559, 139] width 56 height 56
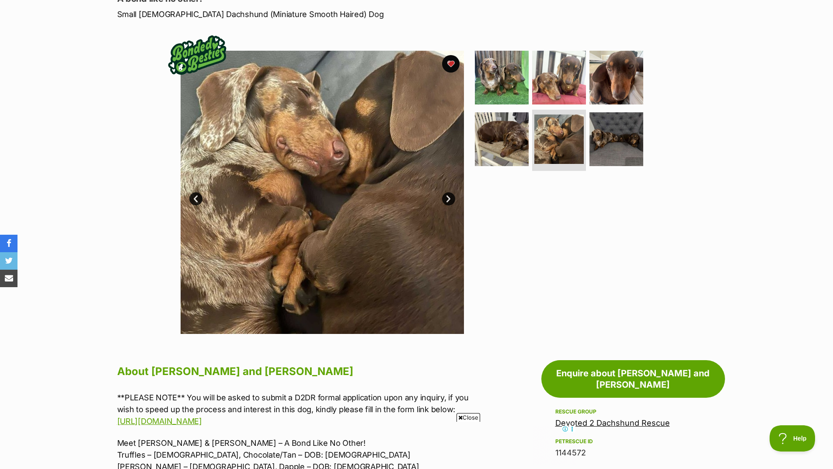
click at [559, 235] on div at bounding box center [562, 192] width 179 height 283
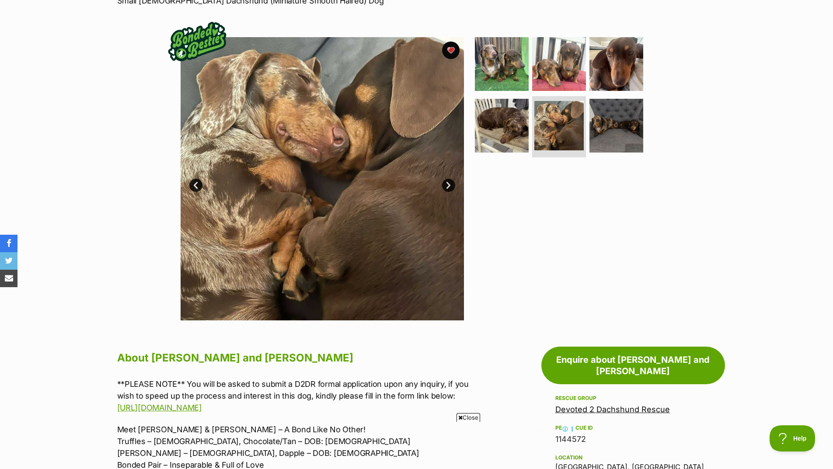
scroll to position [131, 0]
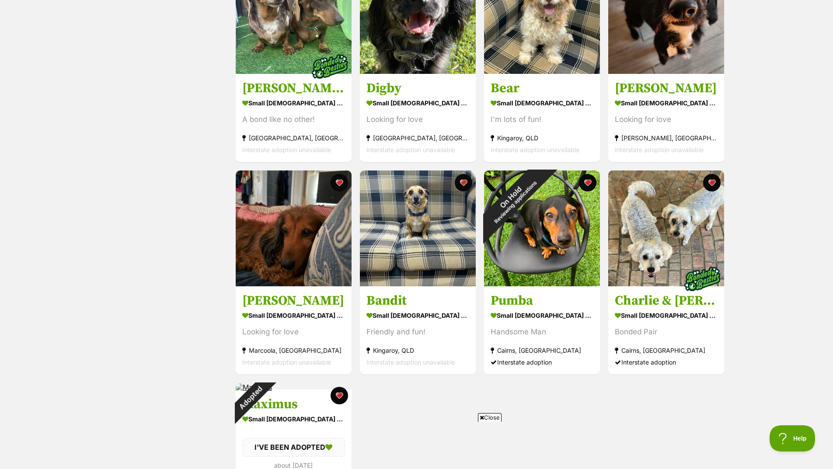
scroll to position [696, 0]
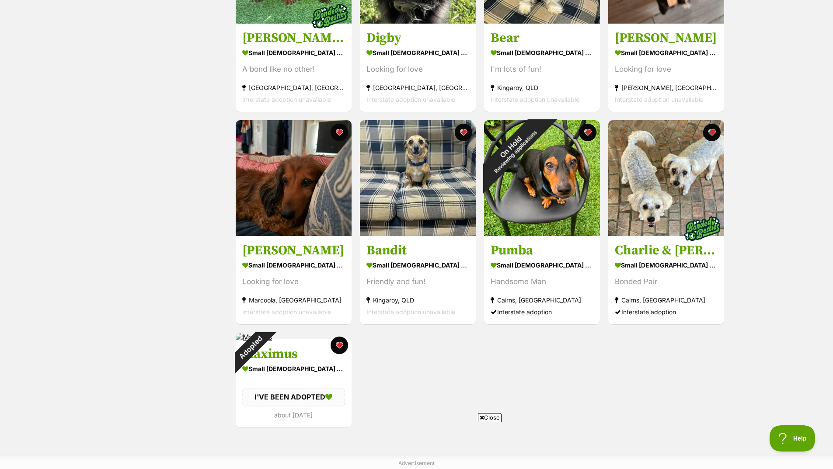
drag, startPoint x: 814, startPoint y: 148, endPoint x: 783, endPoint y: 104, distance: 53.0
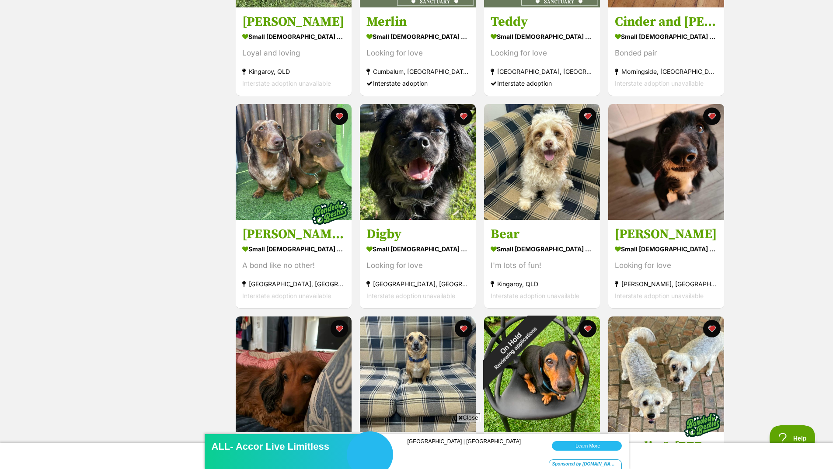
scroll to position [521, 0]
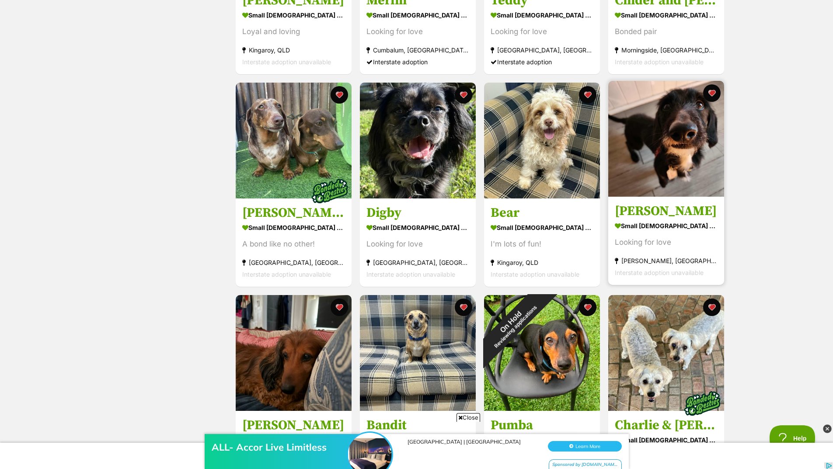
click at [672, 165] on img at bounding box center [666, 139] width 116 height 116
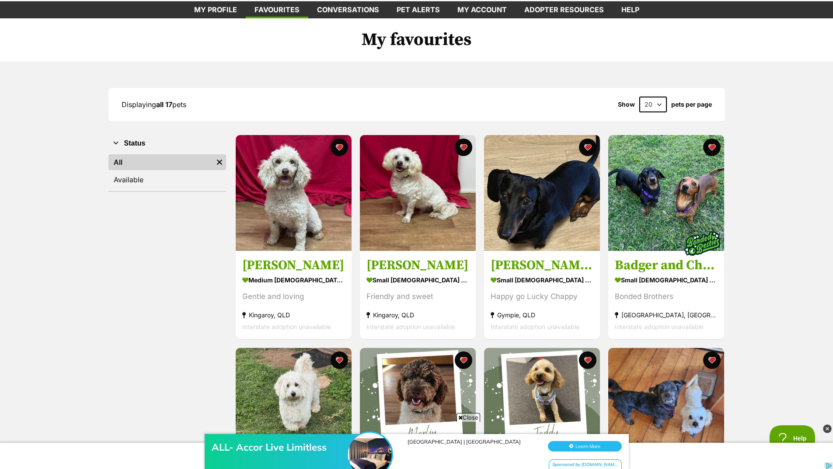
scroll to position [41, 0]
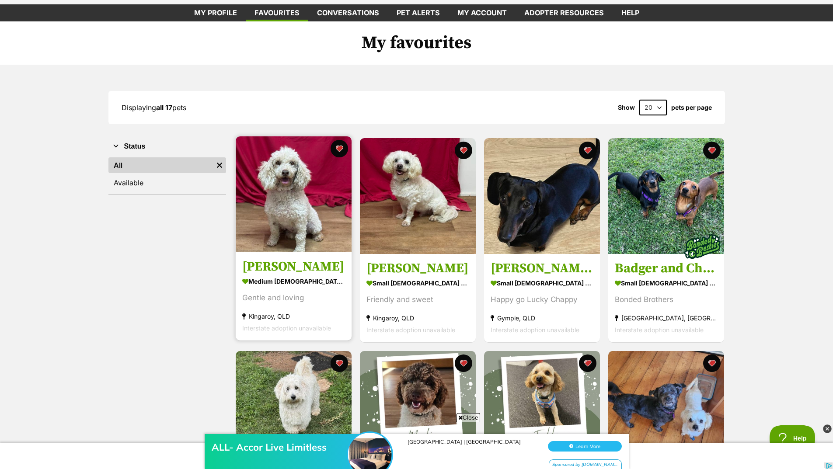
click at [300, 195] on img at bounding box center [294, 194] width 116 height 116
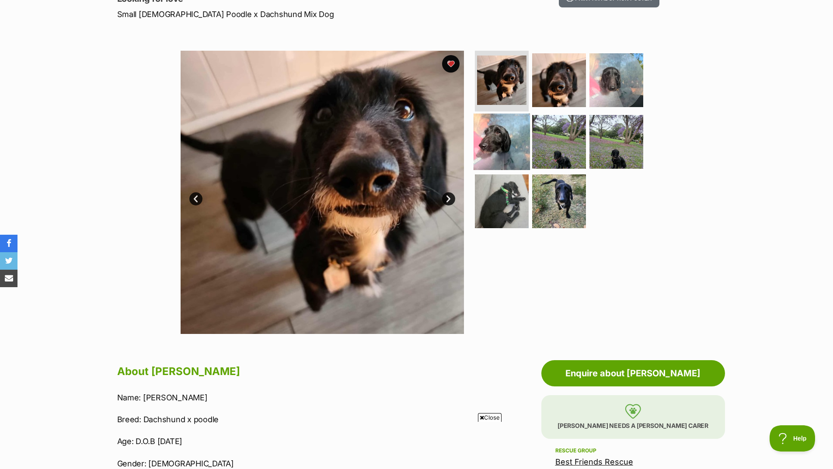
click at [521, 140] on img at bounding box center [501, 142] width 56 height 56
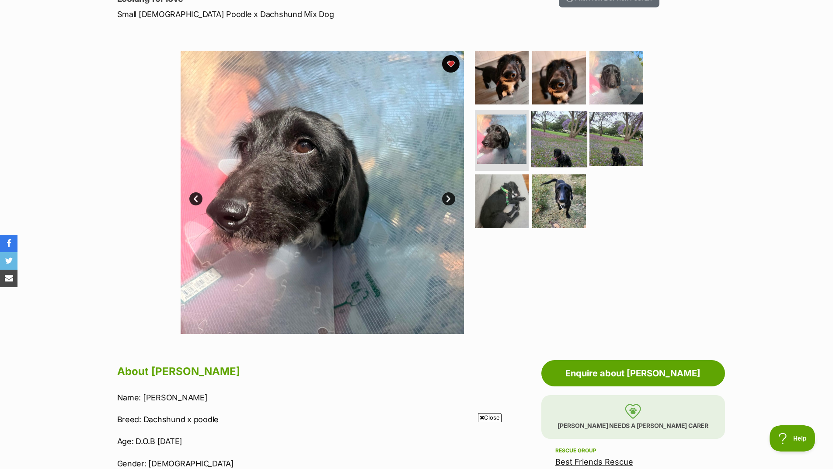
click at [551, 151] on img at bounding box center [559, 139] width 56 height 56
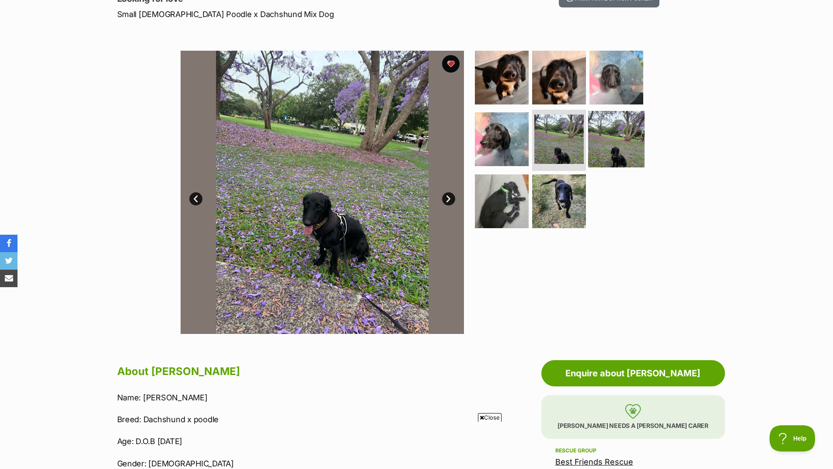
click at [618, 151] on img at bounding box center [616, 139] width 56 height 56
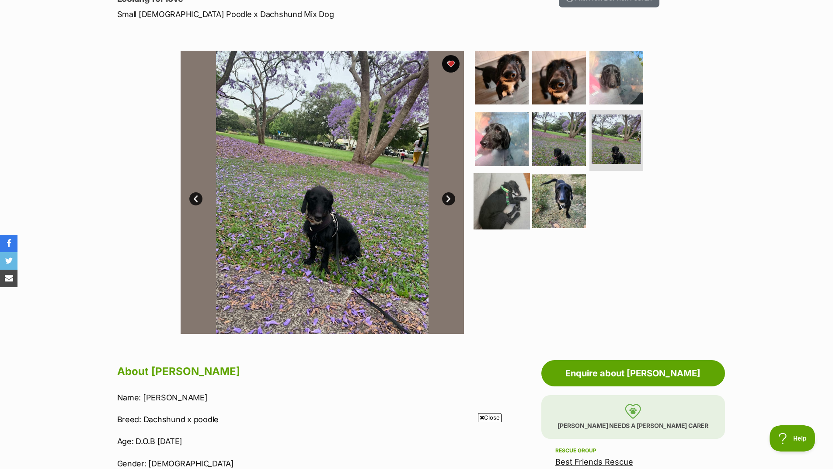
click at [500, 209] on img at bounding box center [501, 201] width 56 height 56
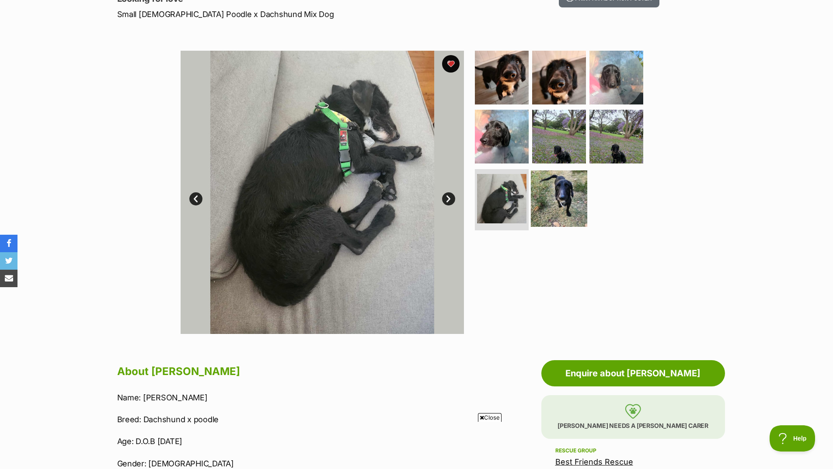
click at [562, 205] on img at bounding box center [559, 198] width 56 height 56
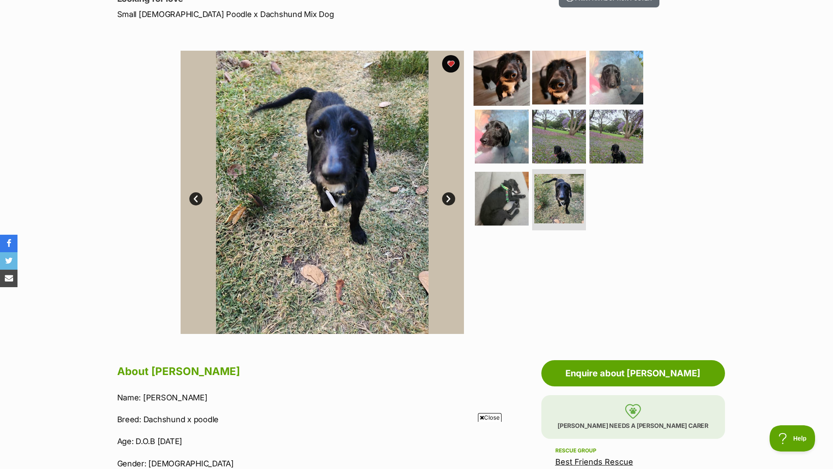
click at [495, 87] on img at bounding box center [501, 77] width 56 height 56
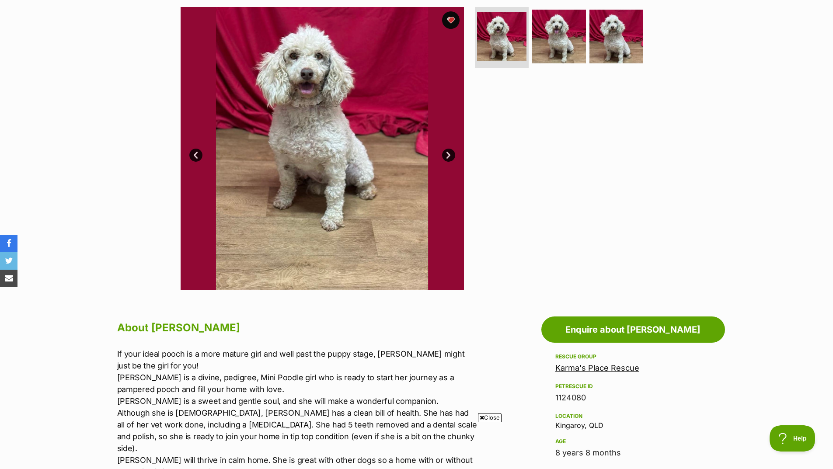
scroll to position [131, 0]
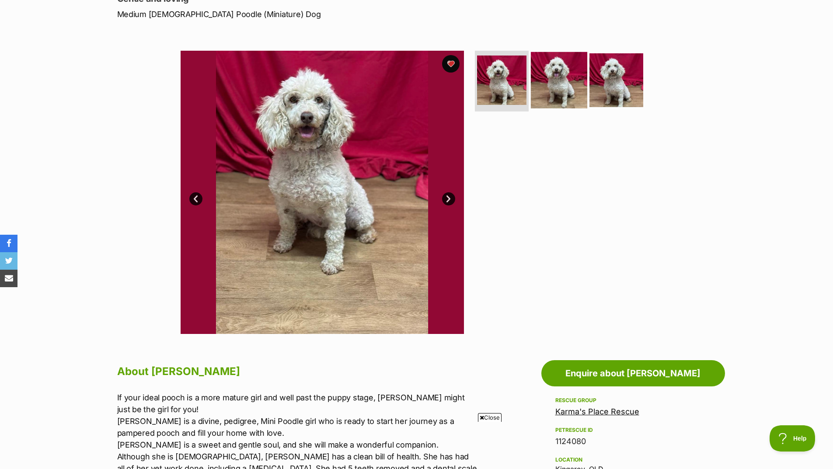
click at [567, 82] on img at bounding box center [559, 80] width 56 height 56
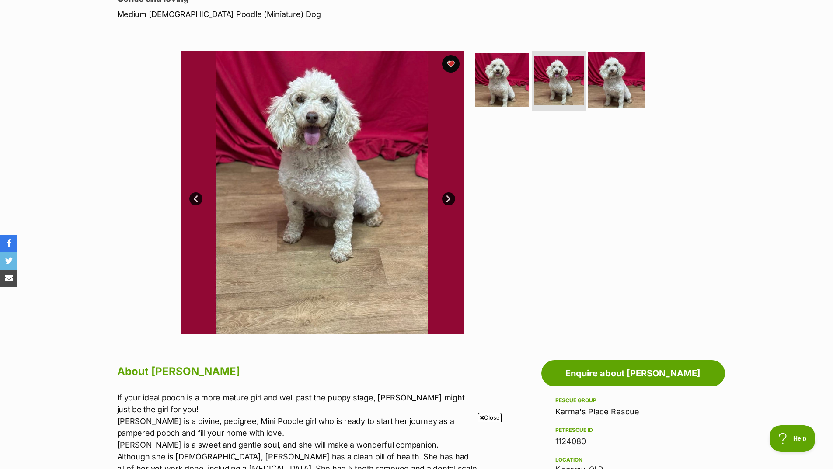
click at [606, 87] on img at bounding box center [616, 80] width 56 height 56
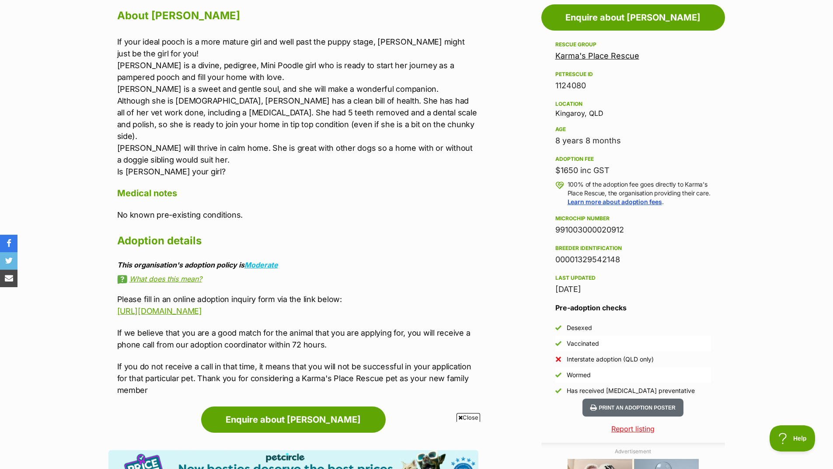
scroll to position [524, 0]
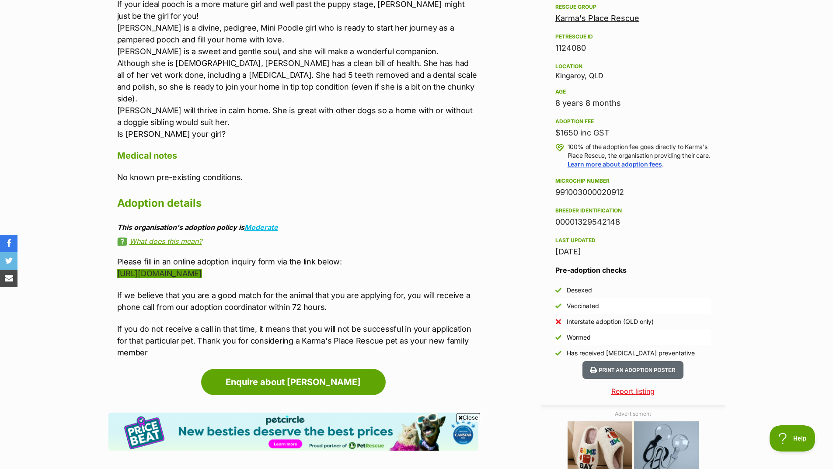
click at [199, 269] on link "http://karmasplacerescue.org.au/adoption-inquiry/" at bounding box center [159, 273] width 85 height 9
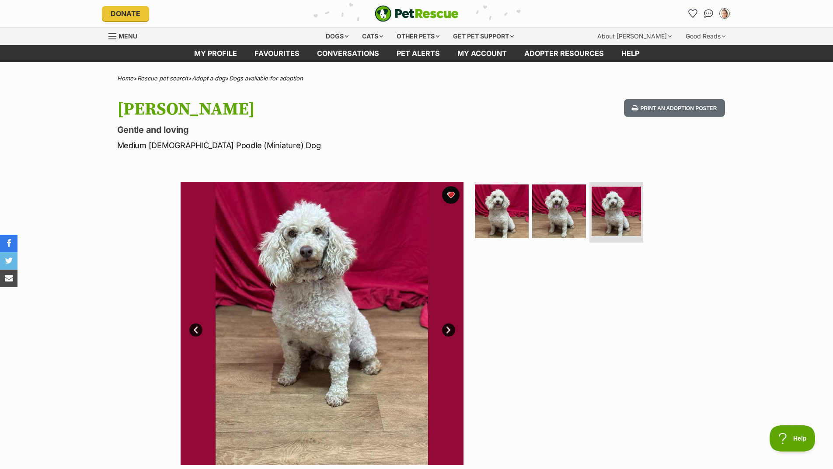
scroll to position [0, 0]
